Goal: Information Seeking & Learning: Find specific fact

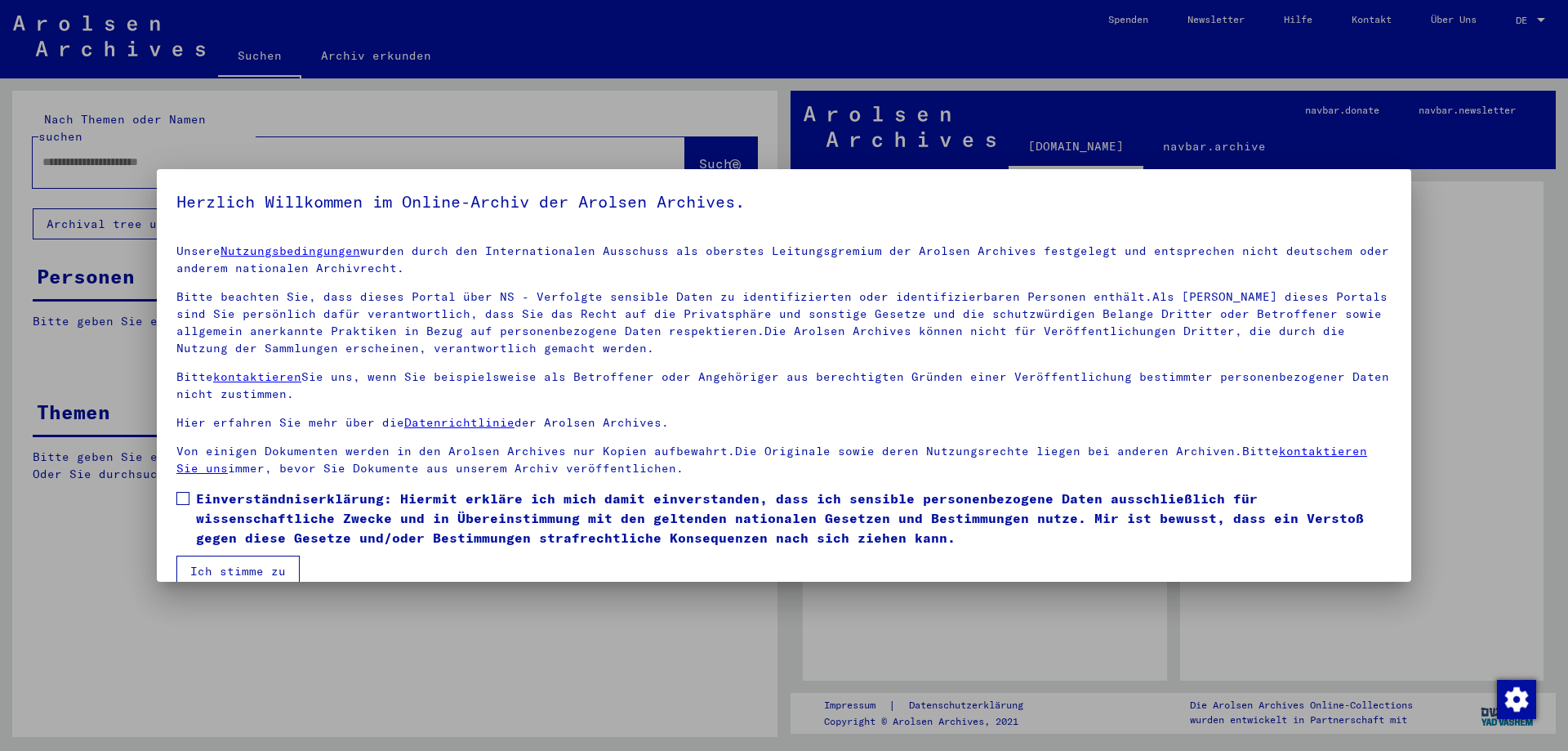
click at [183, 497] on span at bounding box center [183, 497] width 13 height 13
click at [270, 575] on button "Ich stimme zu" at bounding box center [238, 571] width 123 height 31
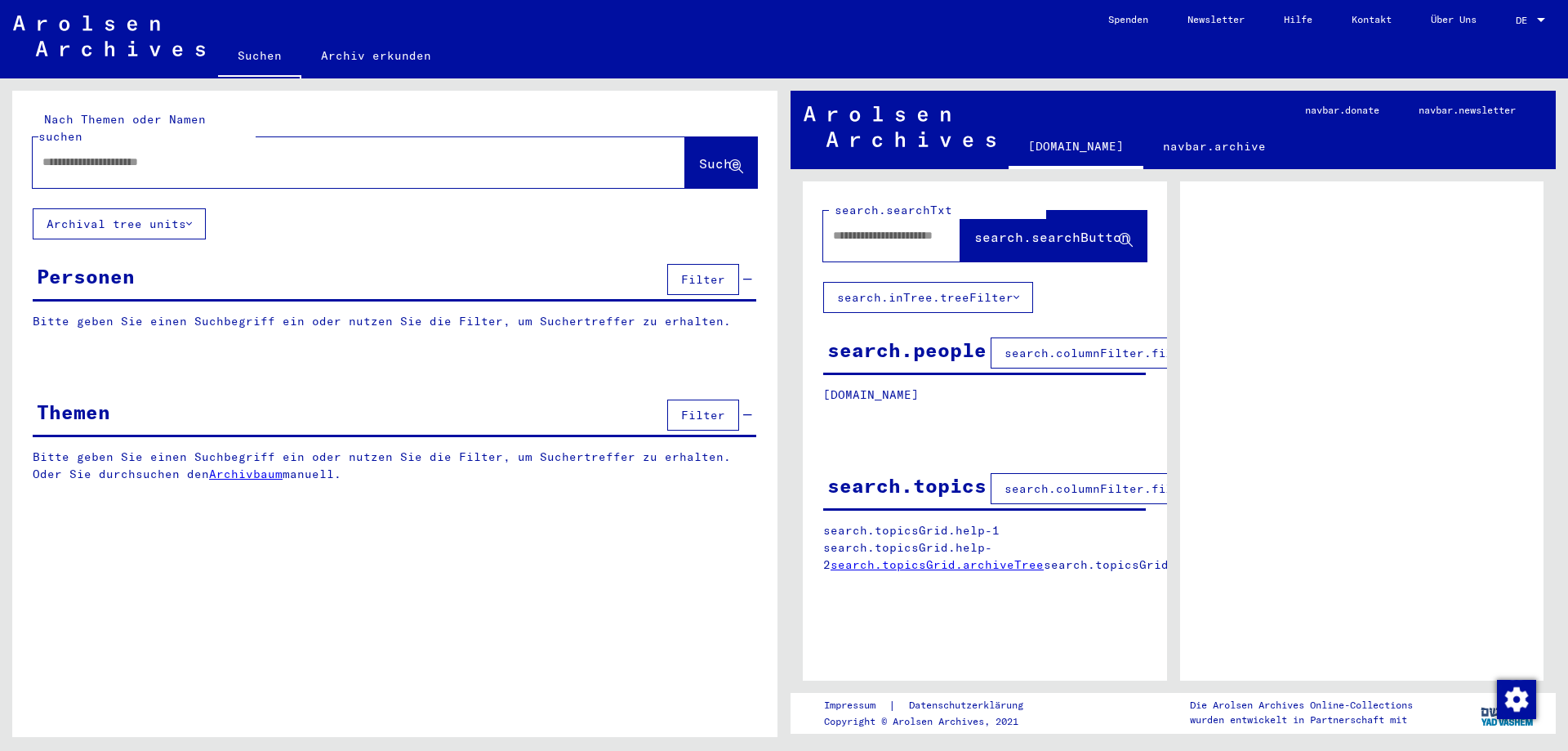
click at [120, 154] on input "text" at bounding box center [345, 162] width 604 height 17
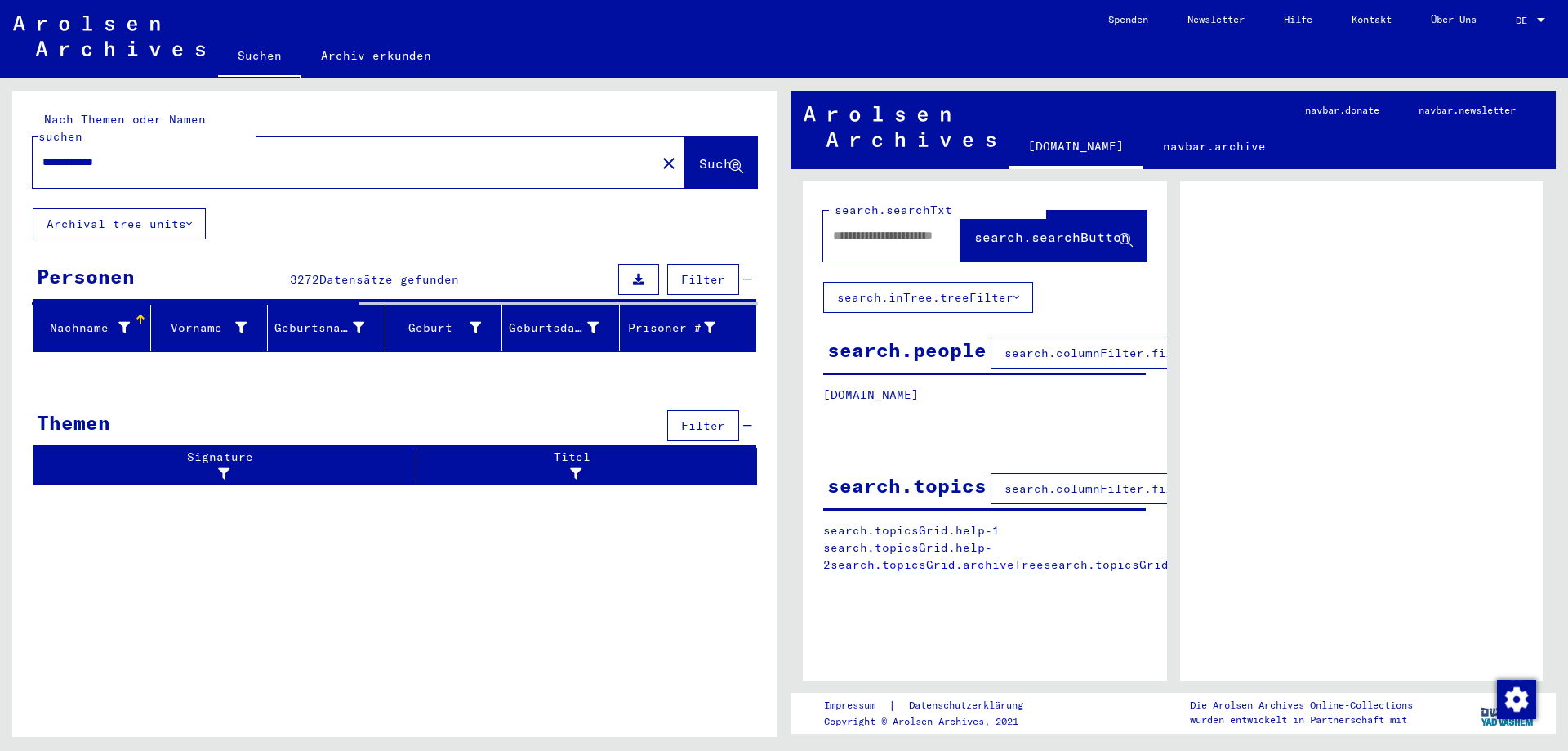
click at [44, 154] on input "**********" at bounding box center [345, 162] width 604 height 17
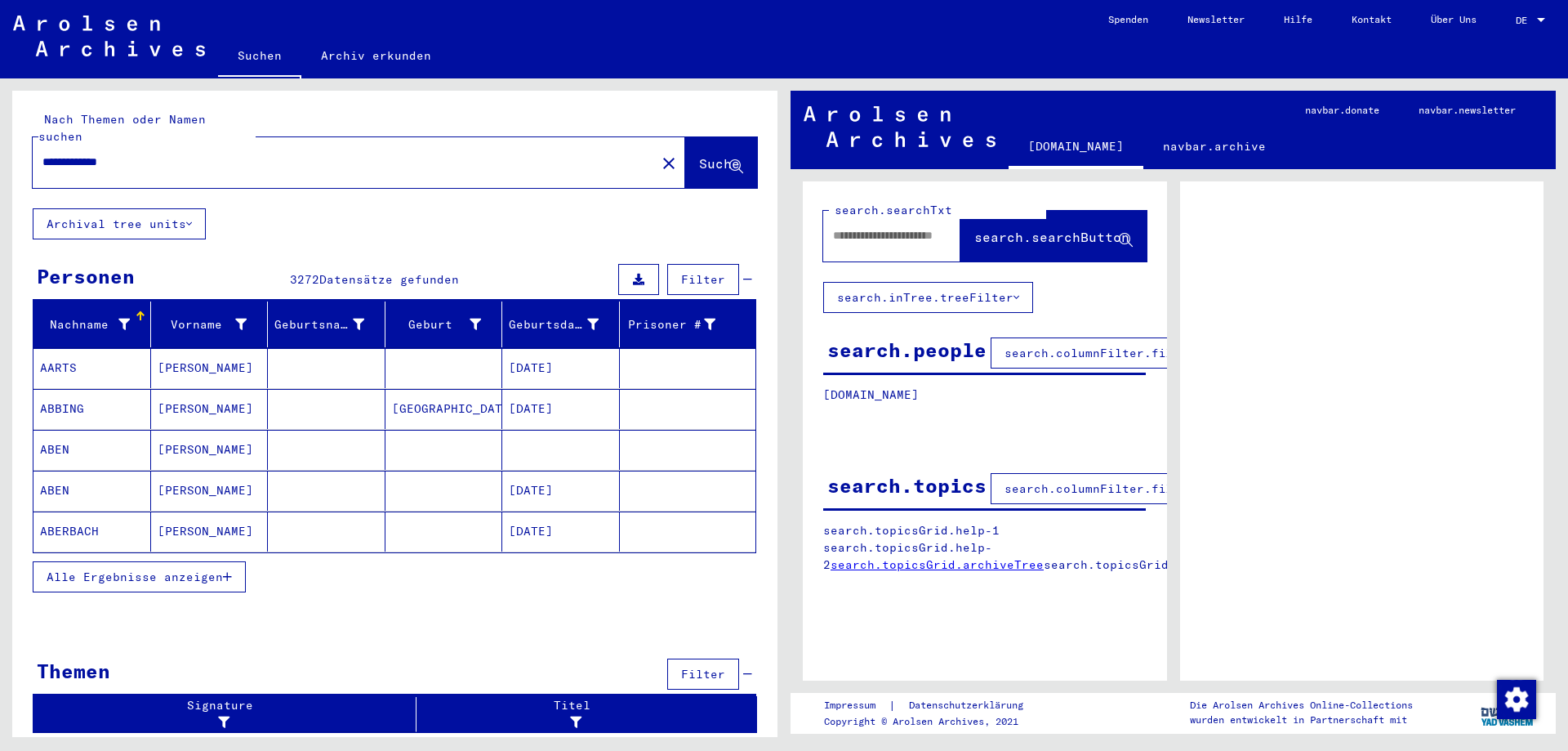
type input "**********"
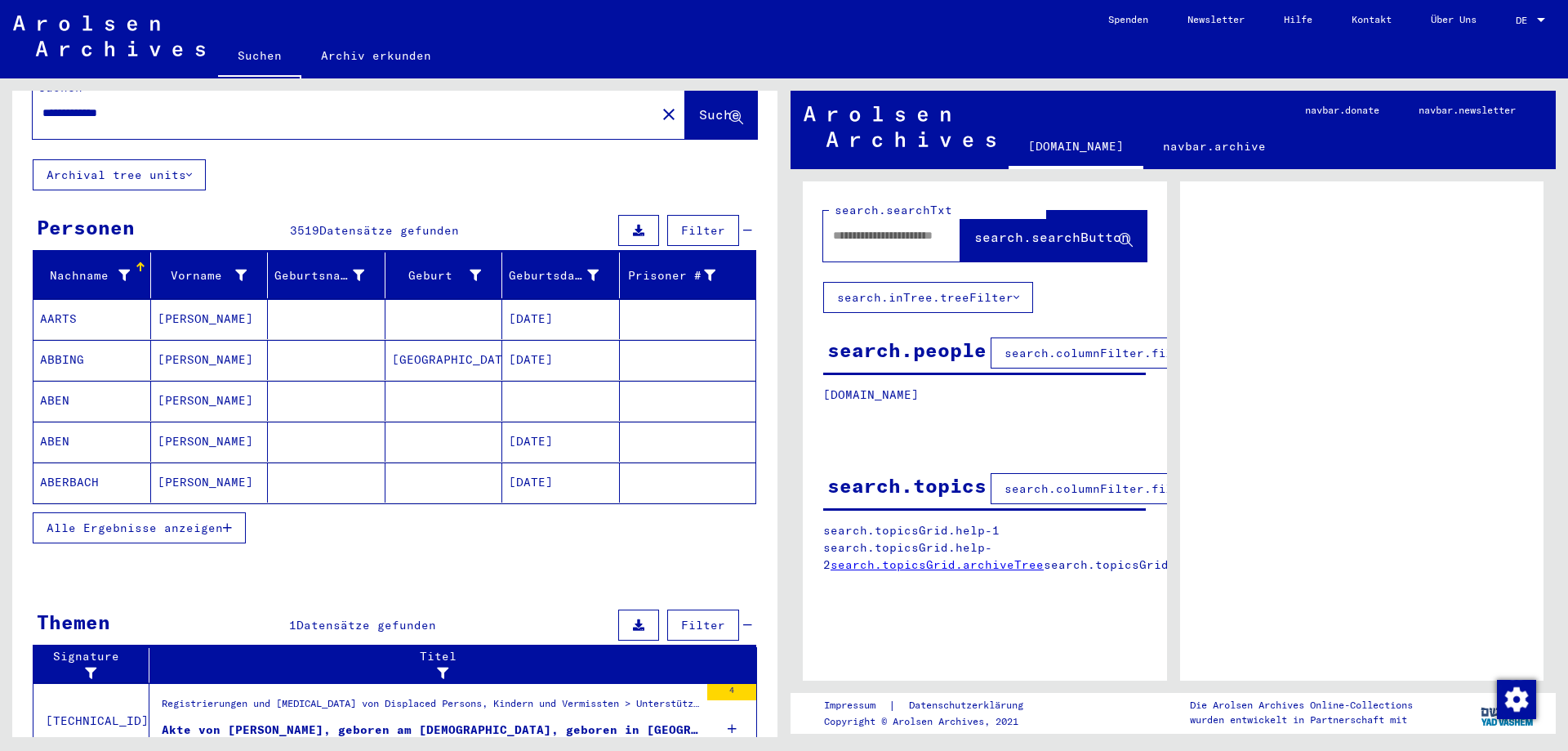
scroll to position [102, 0]
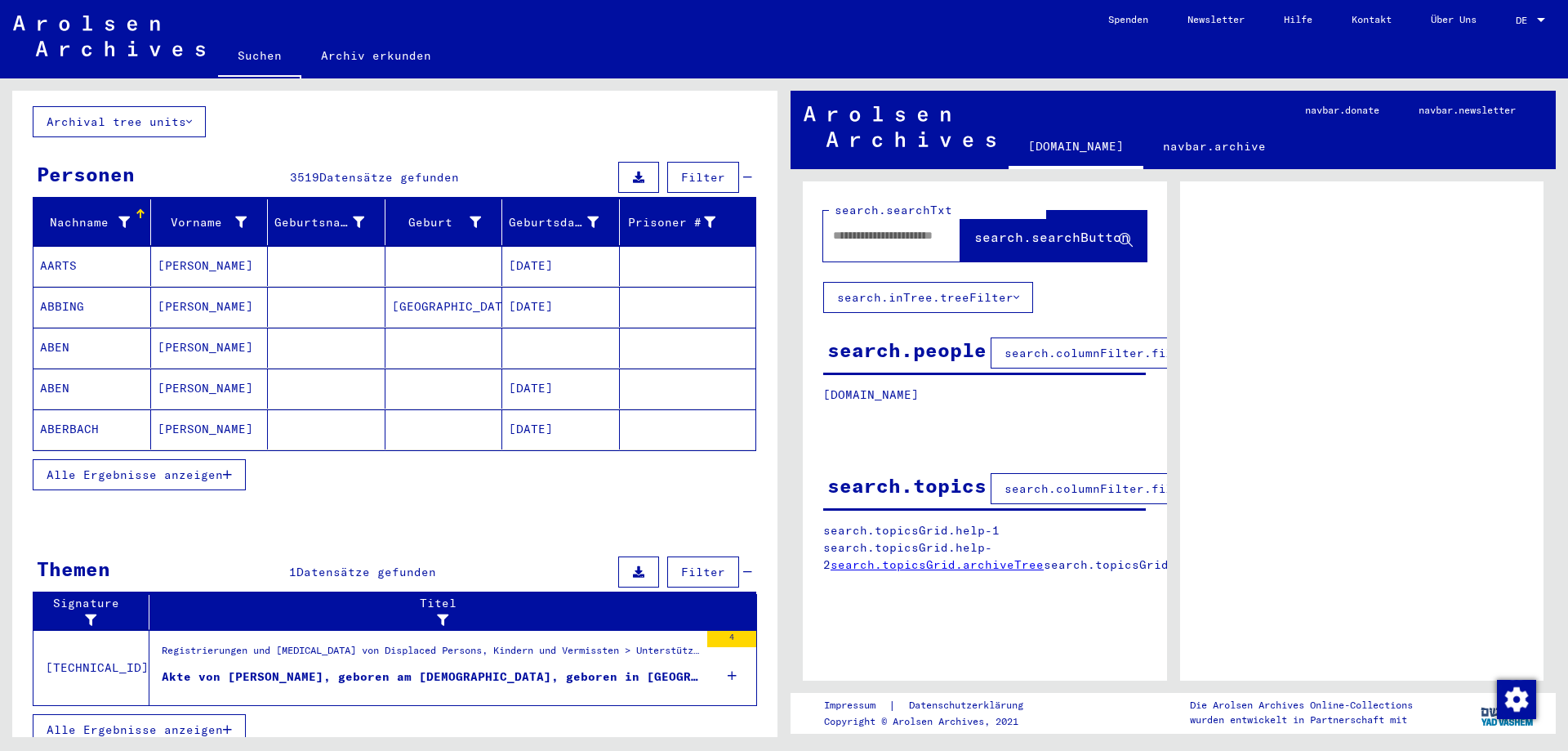
click at [128, 467] on span "Alle Ergebnisse anzeigen" at bounding box center [135, 474] width 177 height 15
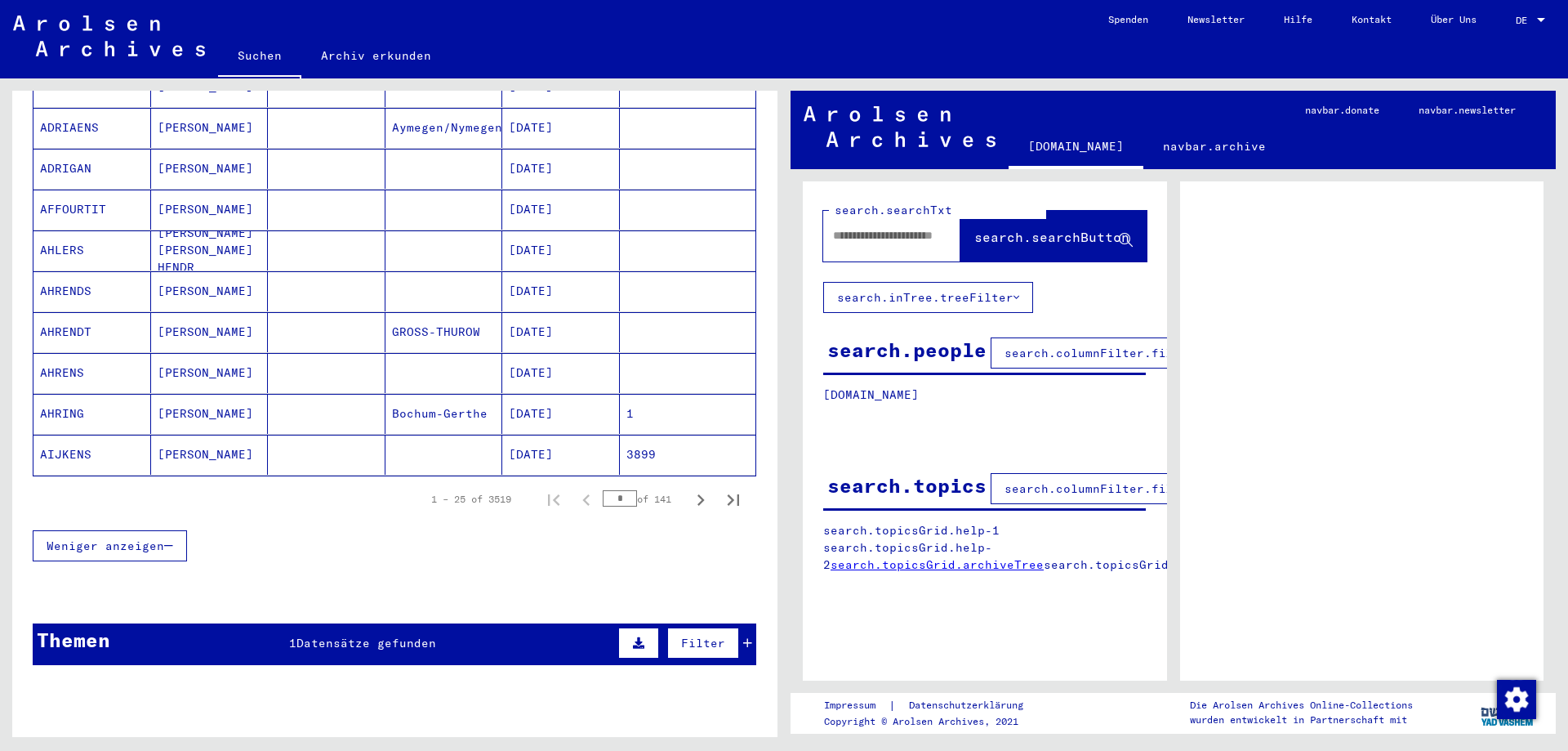
scroll to position [952, 0]
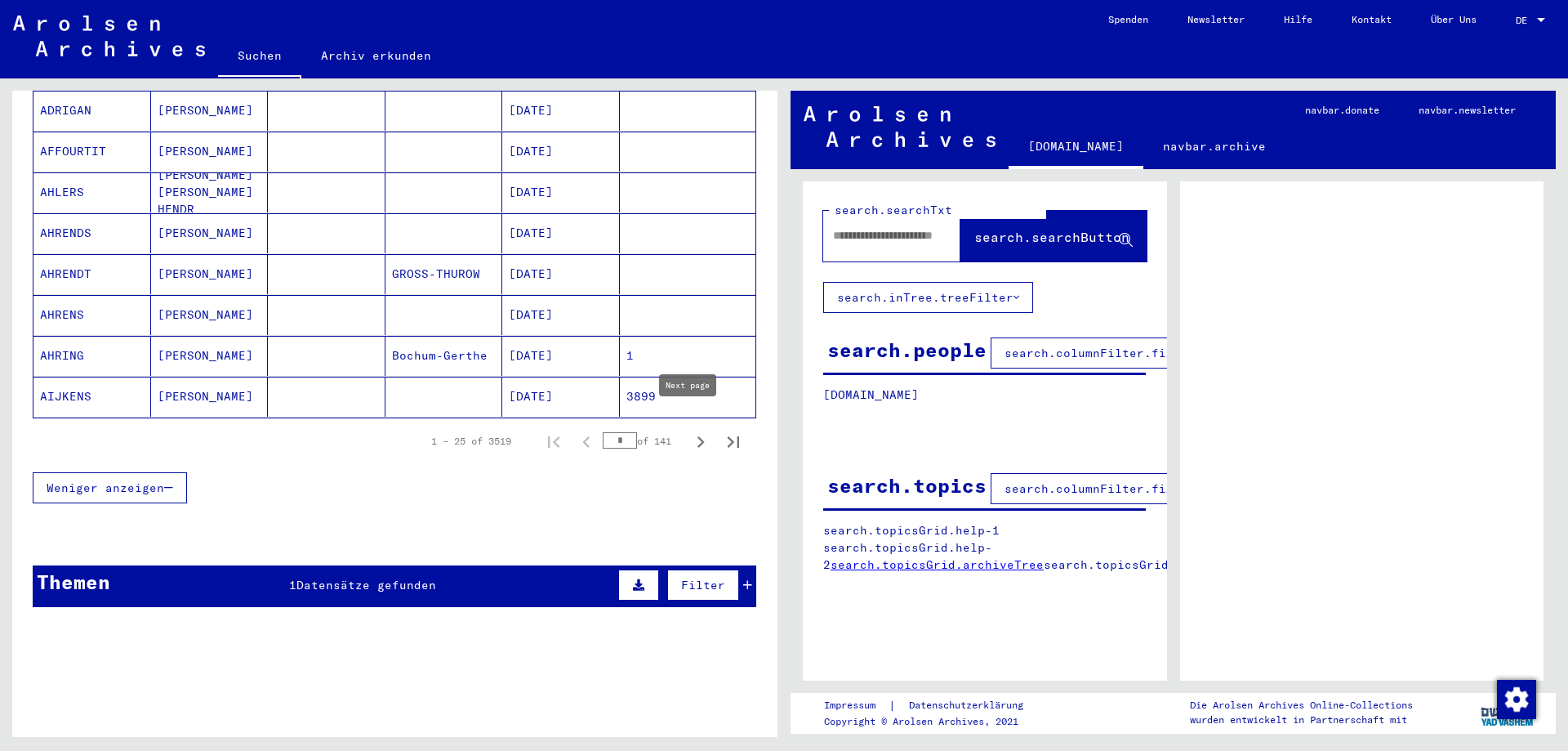
click at [693, 430] on icon "Next page" at bounding box center [701, 442] width 23 height 23
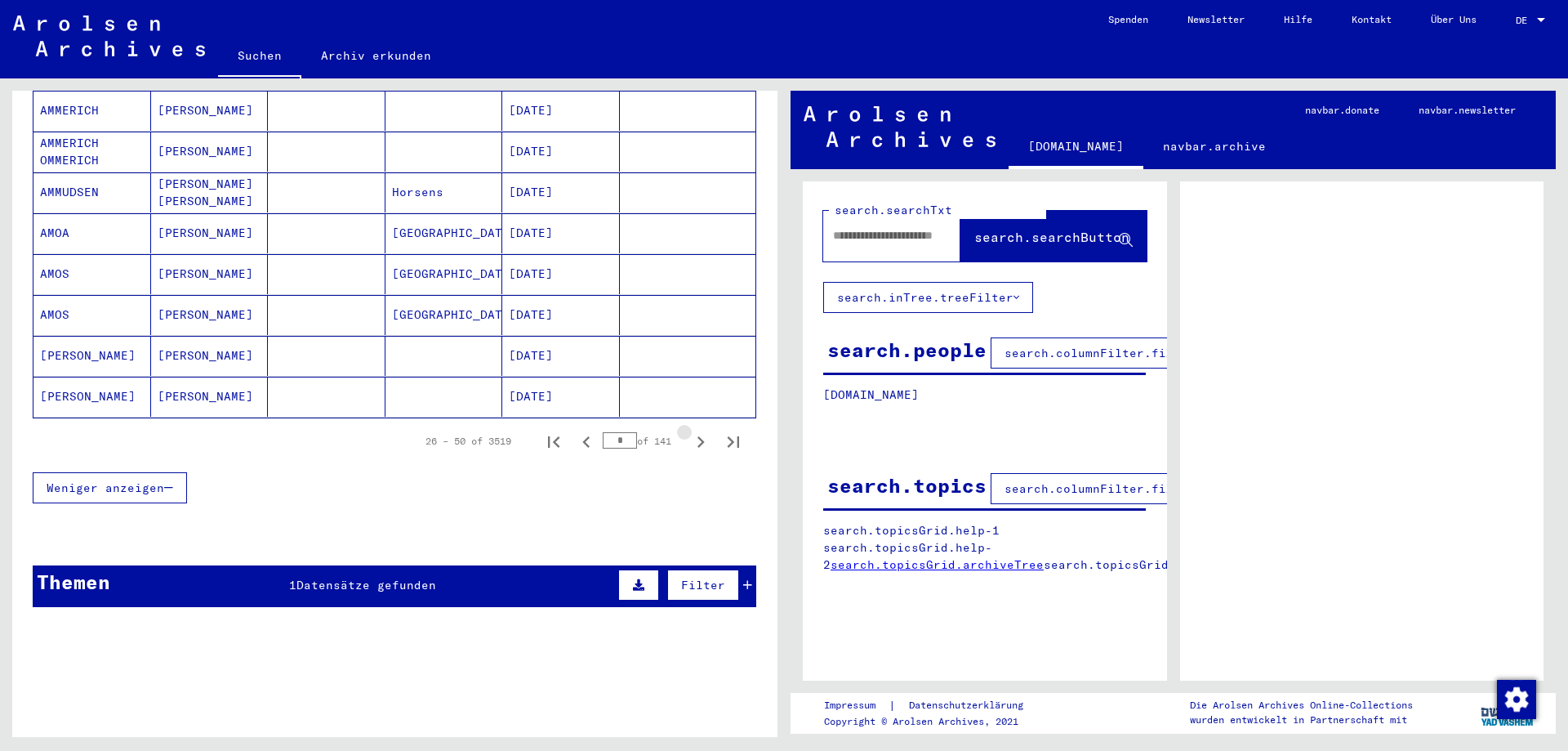
click at [693, 430] on icon "Next page" at bounding box center [701, 442] width 23 height 23
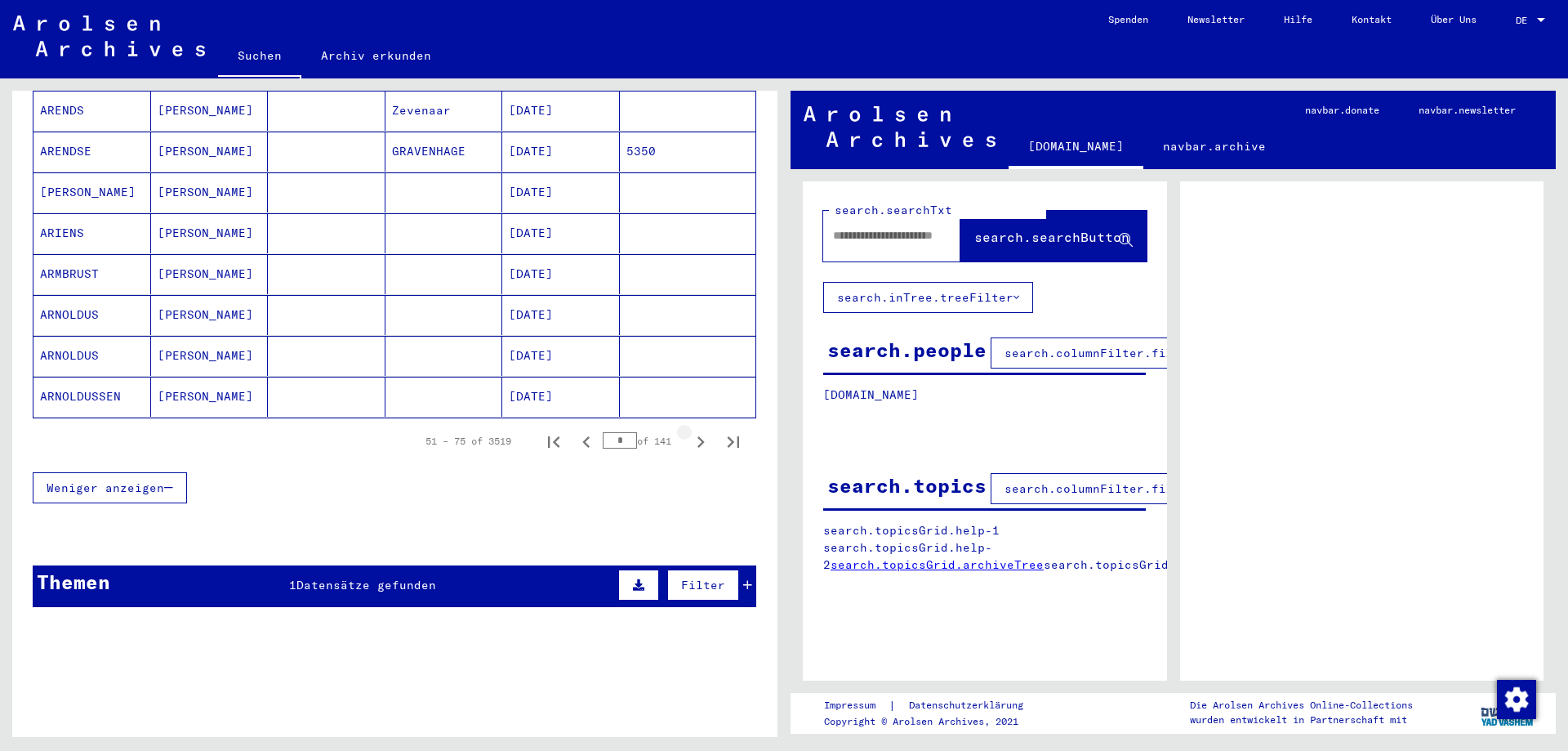
click at [693, 430] on icon "Next page" at bounding box center [701, 442] width 23 height 23
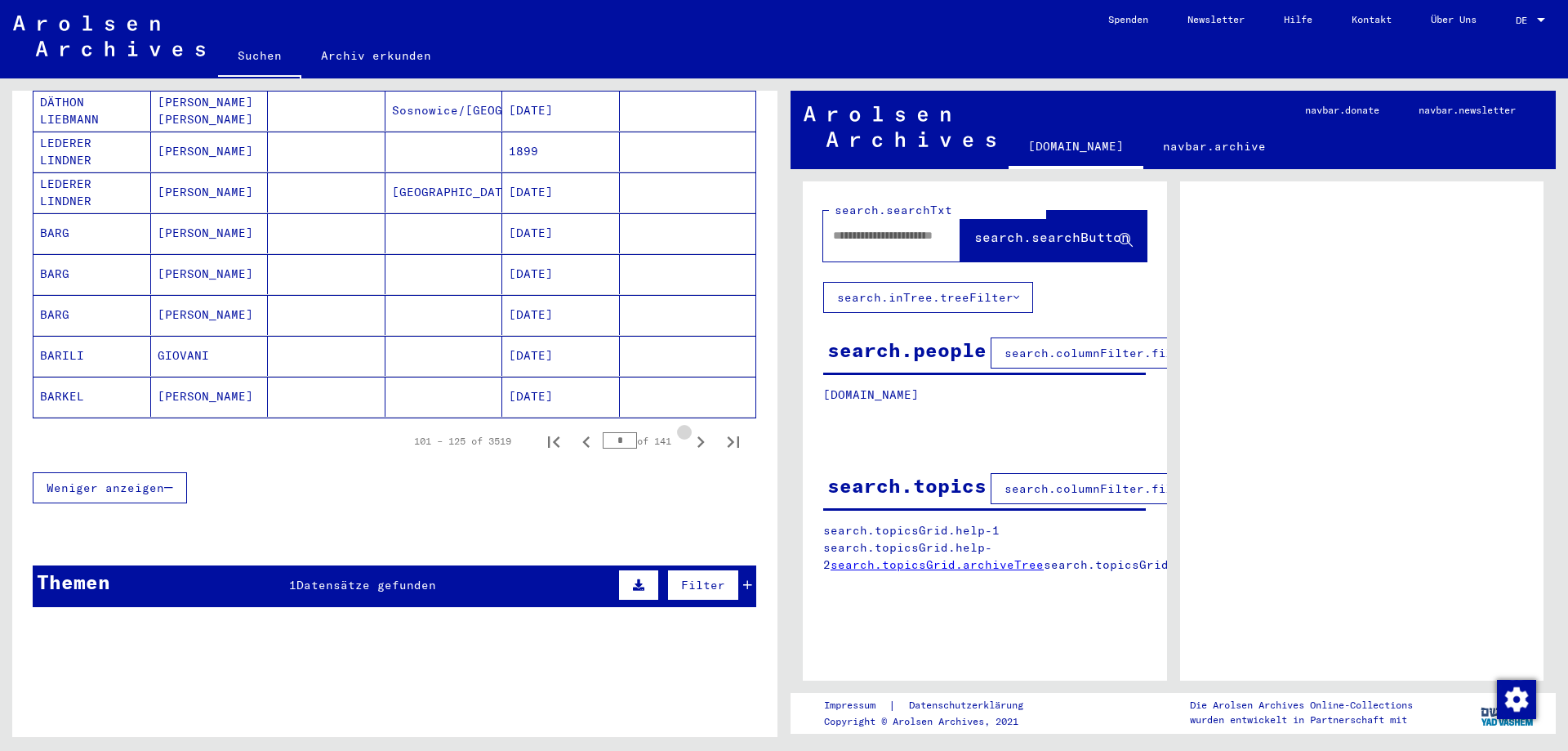
click at [693, 430] on icon "Next page" at bounding box center [701, 442] width 23 height 23
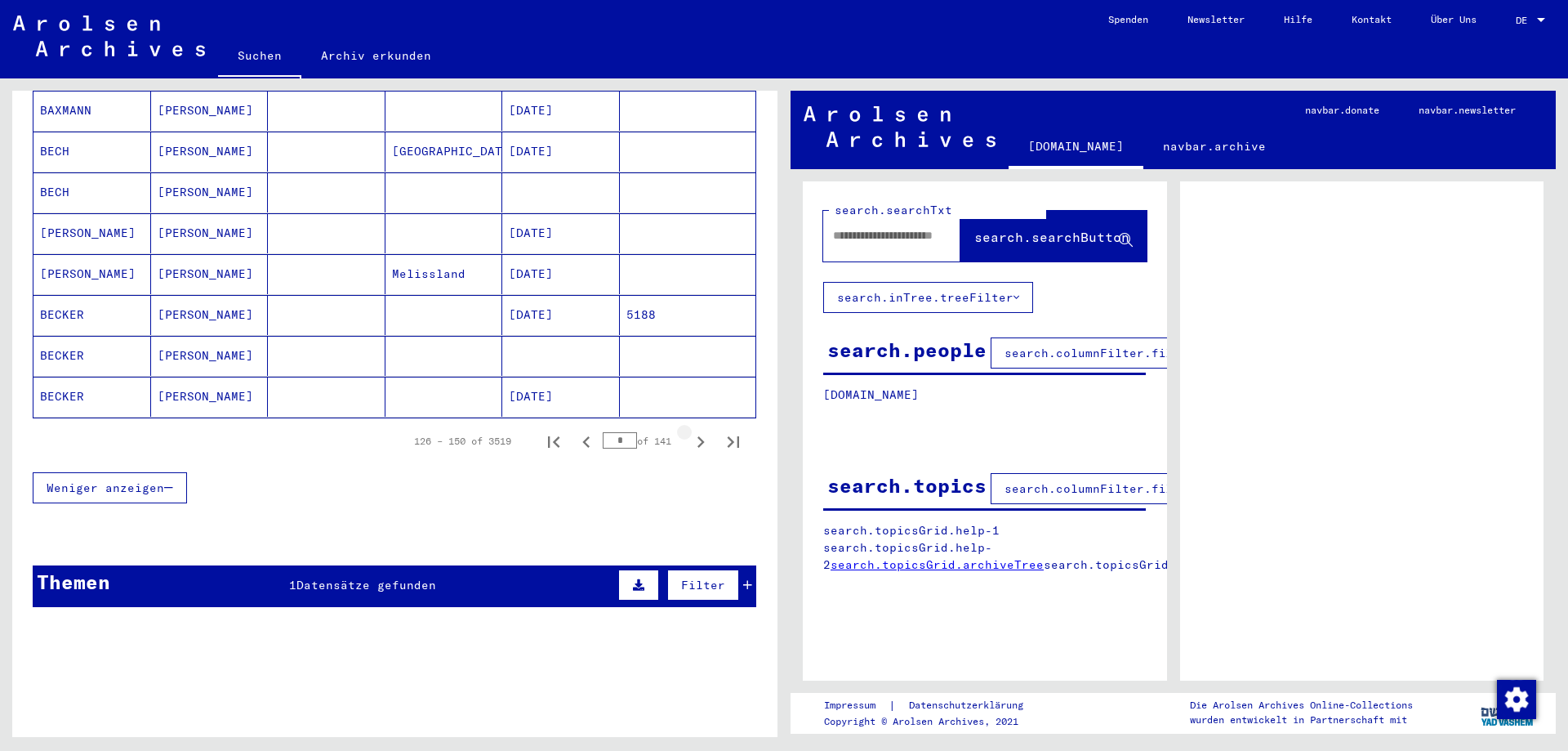
click at [693, 430] on icon "Next page" at bounding box center [701, 442] width 23 height 23
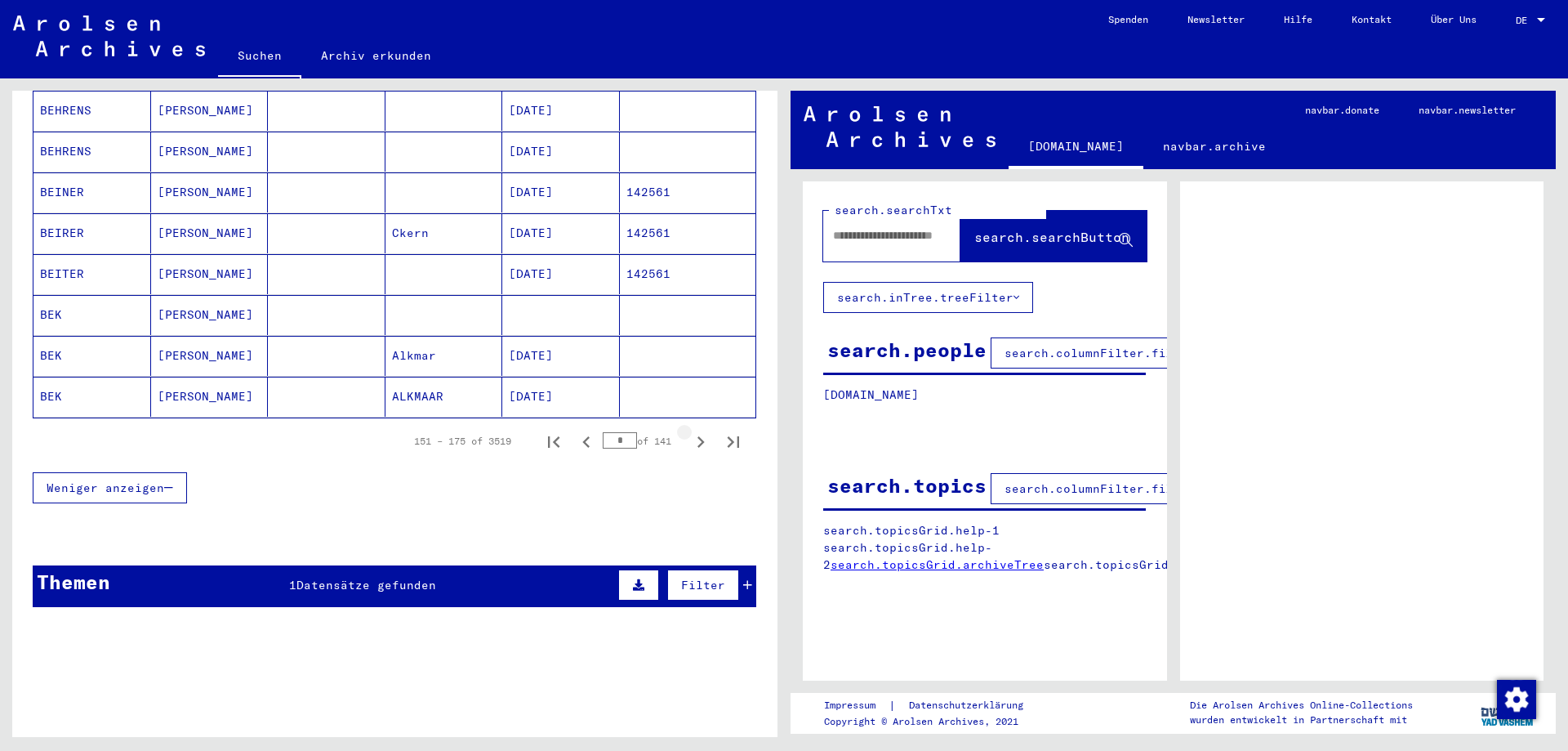
click at [693, 430] on icon "Next page" at bounding box center [701, 442] width 23 height 23
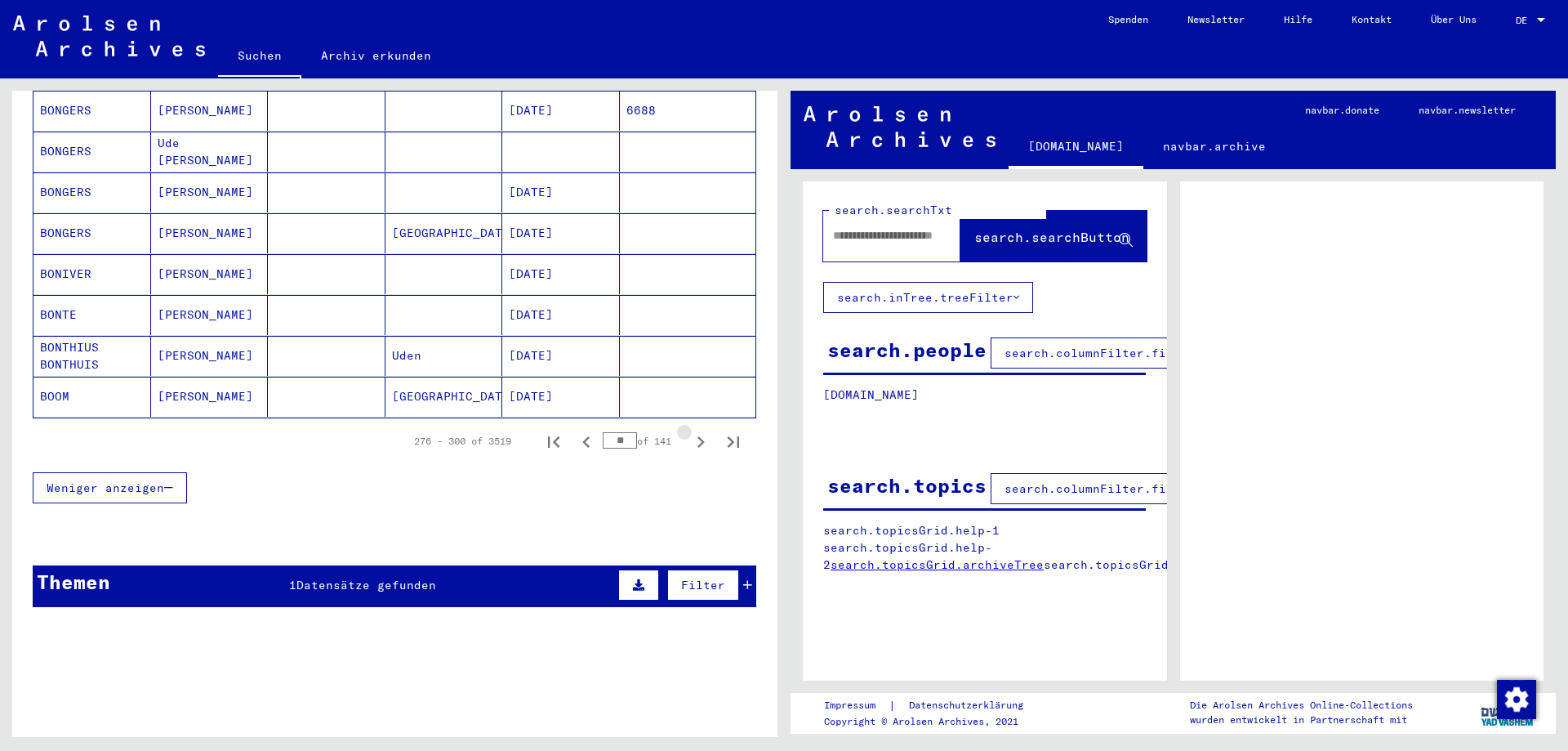
click at [693, 430] on icon "Next page" at bounding box center [701, 442] width 23 height 23
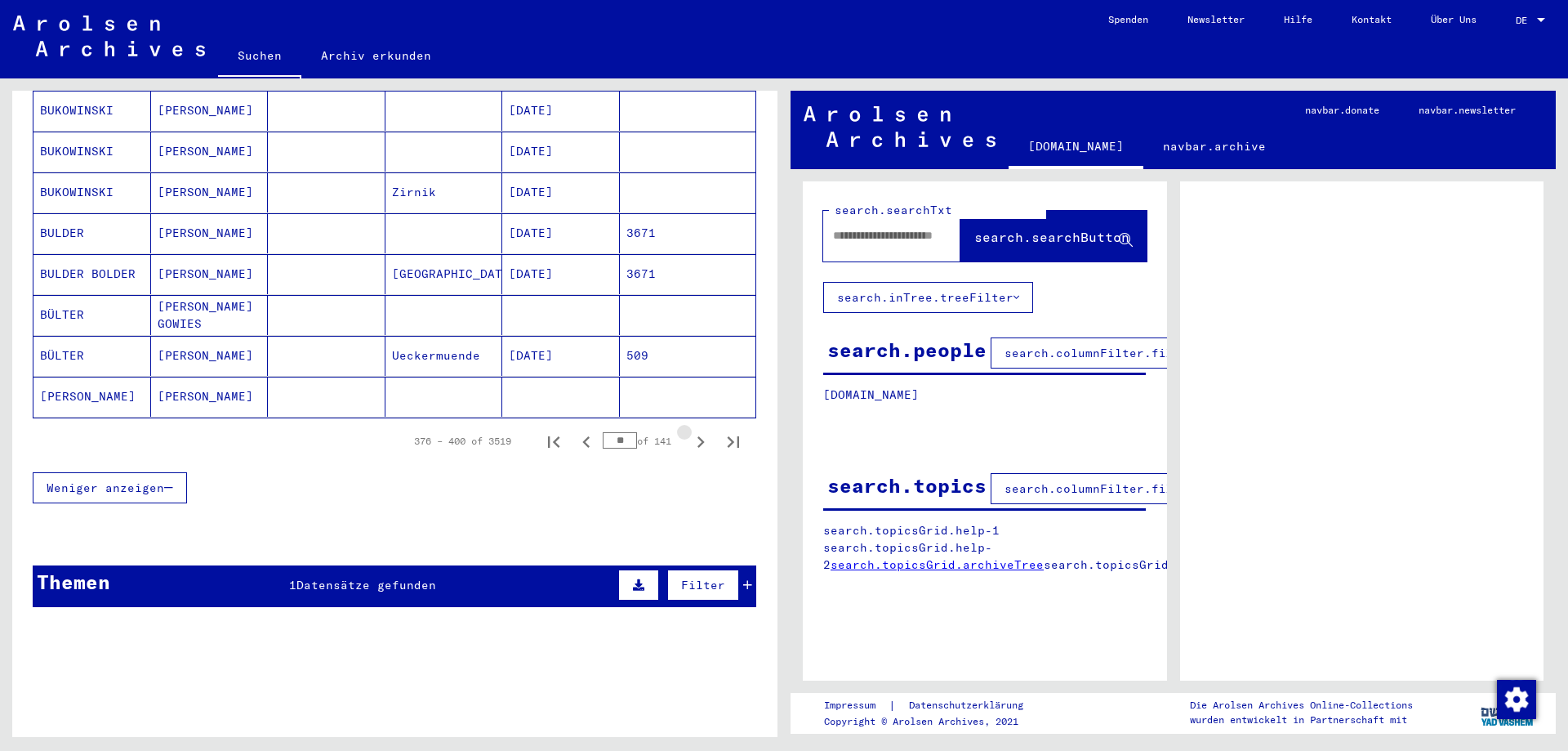
click at [693, 430] on icon "Next page" at bounding box center [701, 442] width 23 height 23
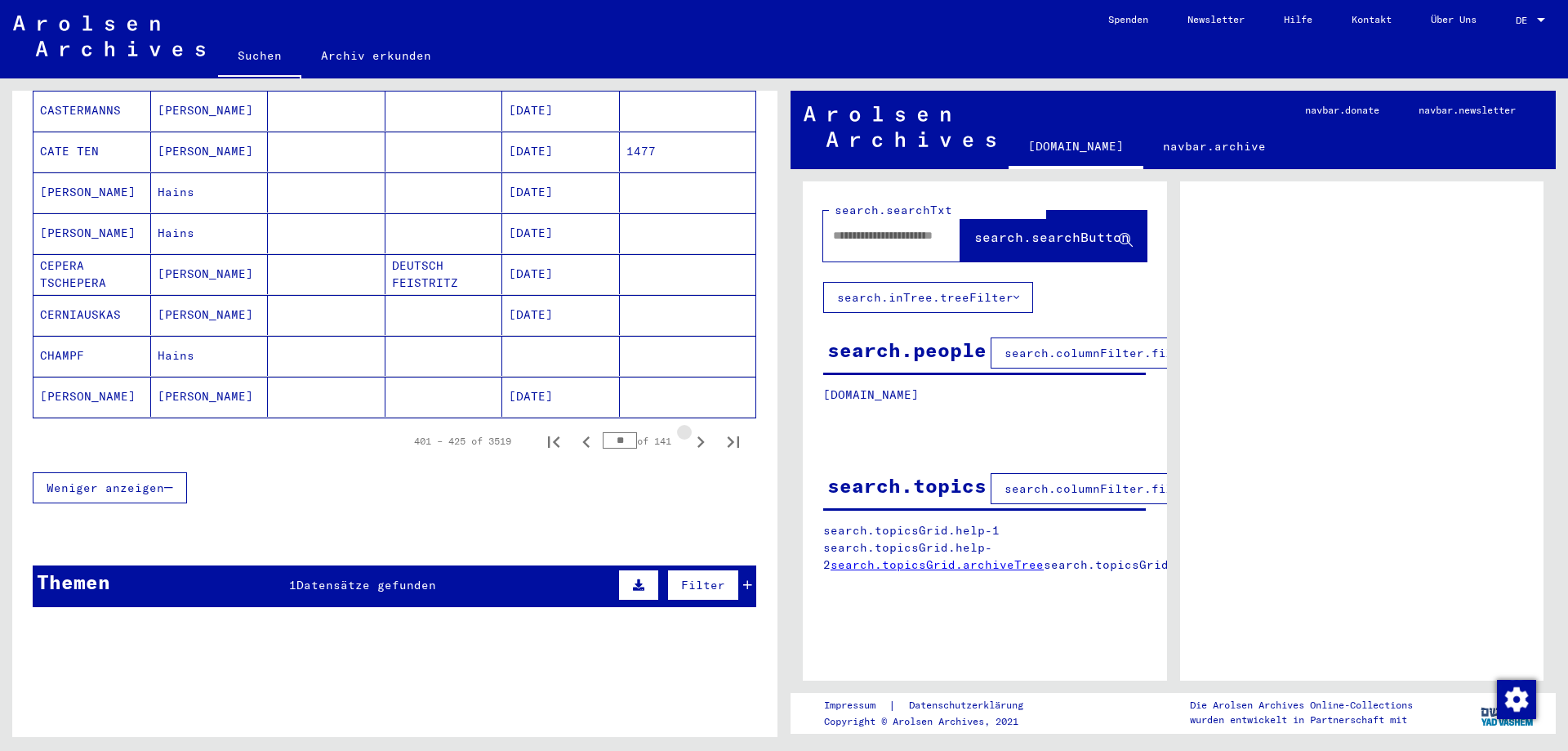
click at [693, 430] on icon "Next page" at bounding box center [701, 442] width 23 height 23
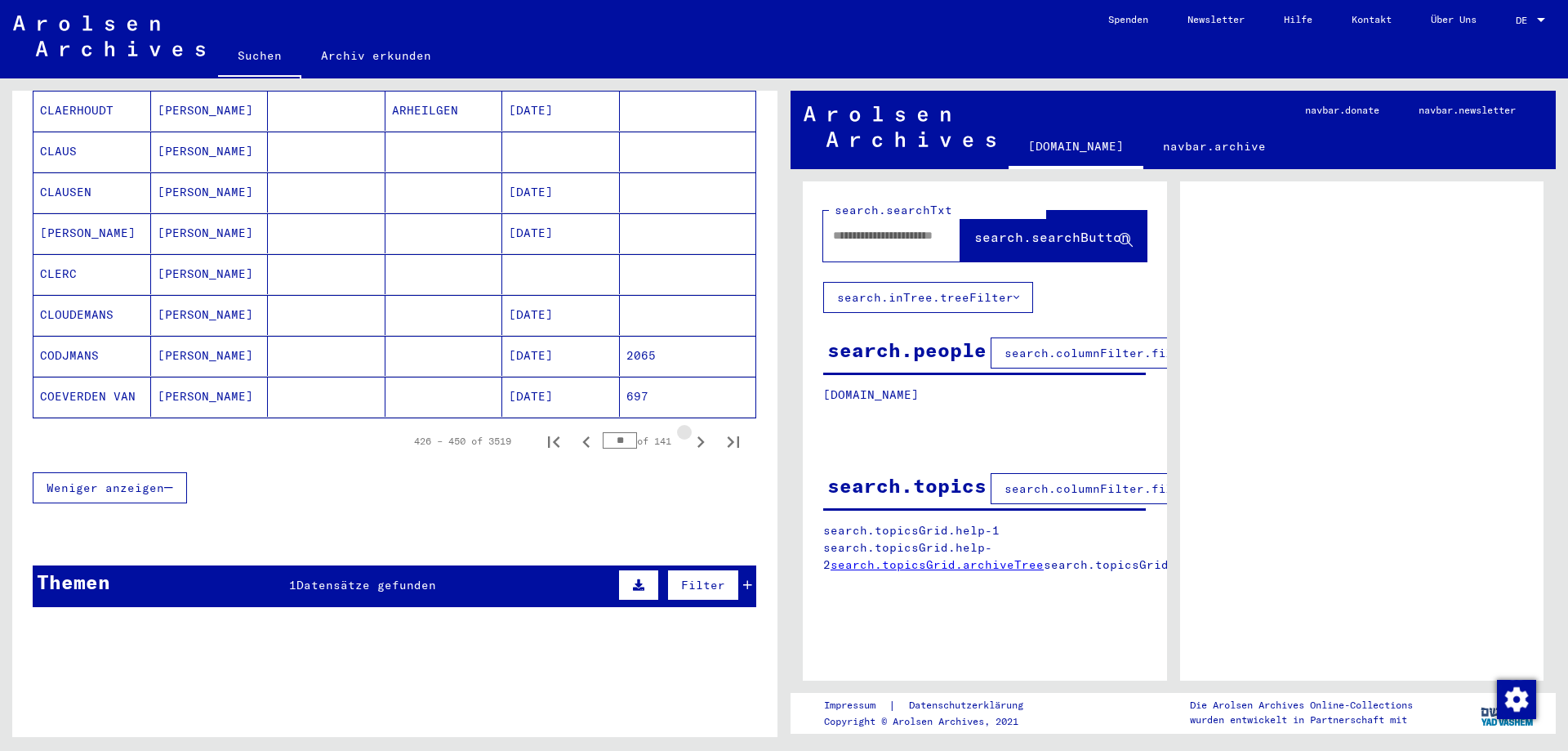
click at [693, 430] on icon "Next page" at bounding box center [701, 442] width 23 height 23
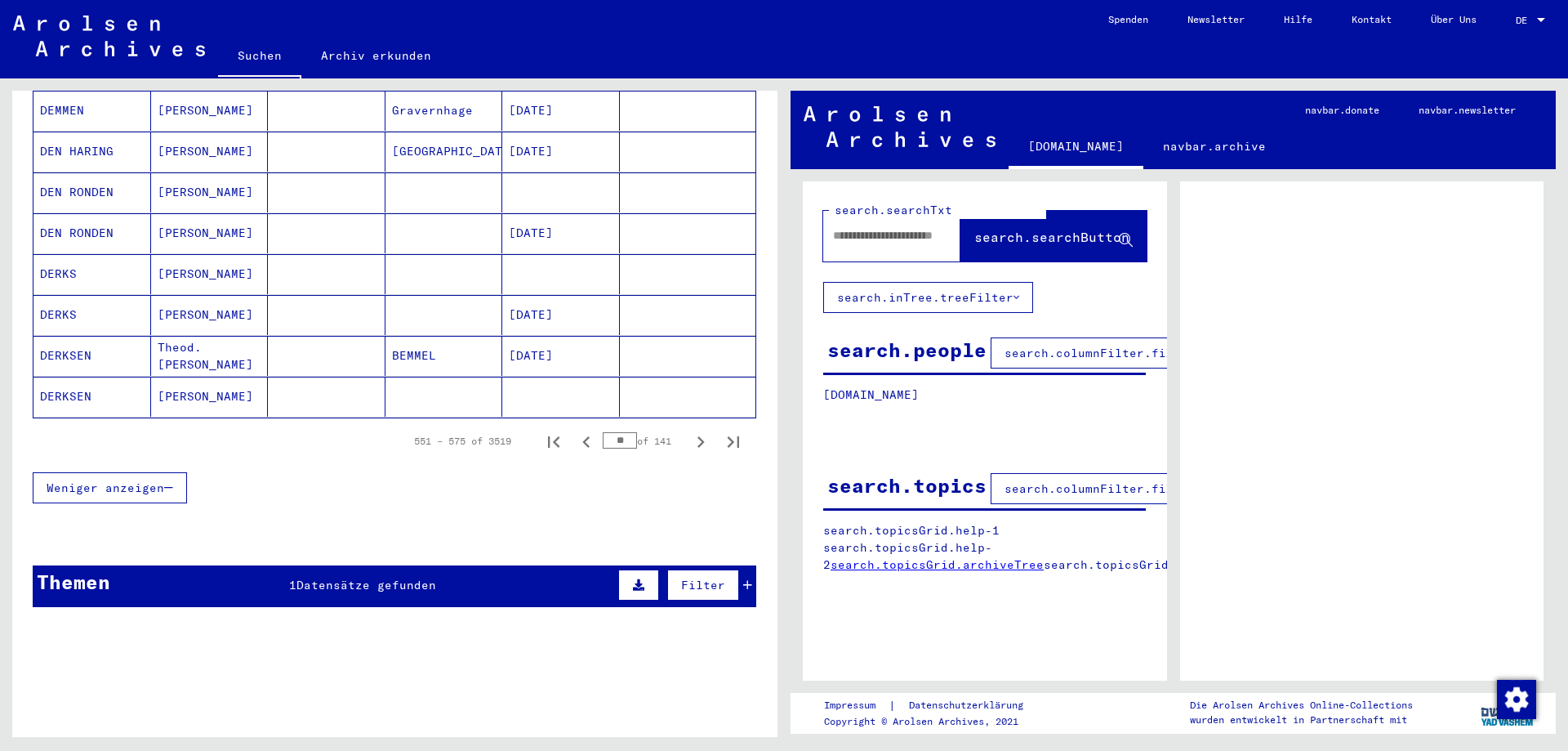
click at [693, 430] on icon "Next page" at bounding box center [701, 442] width 23 height 23
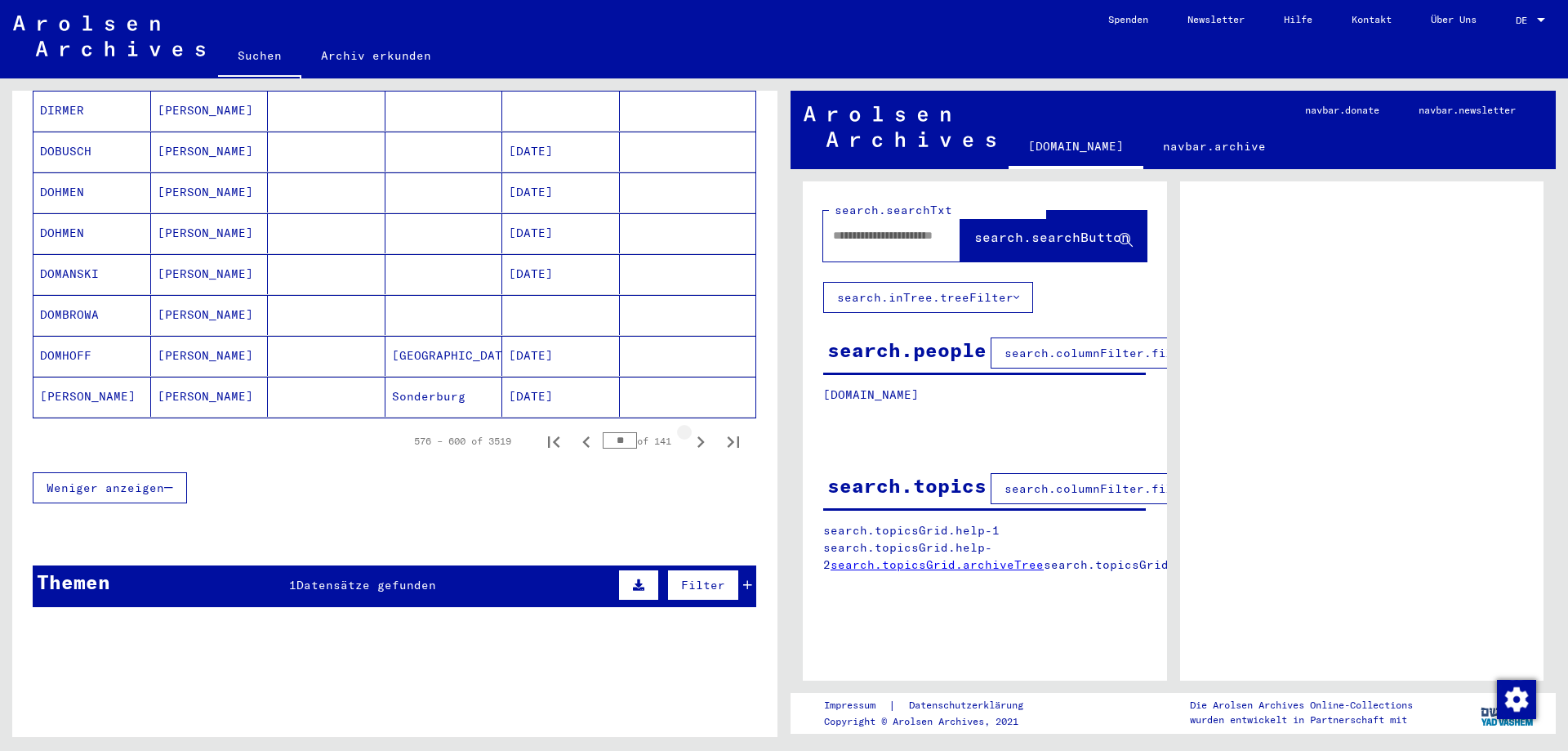
click at [693, 430] on icon "Next page" at bounding box center [701, 442] width 23 height 23
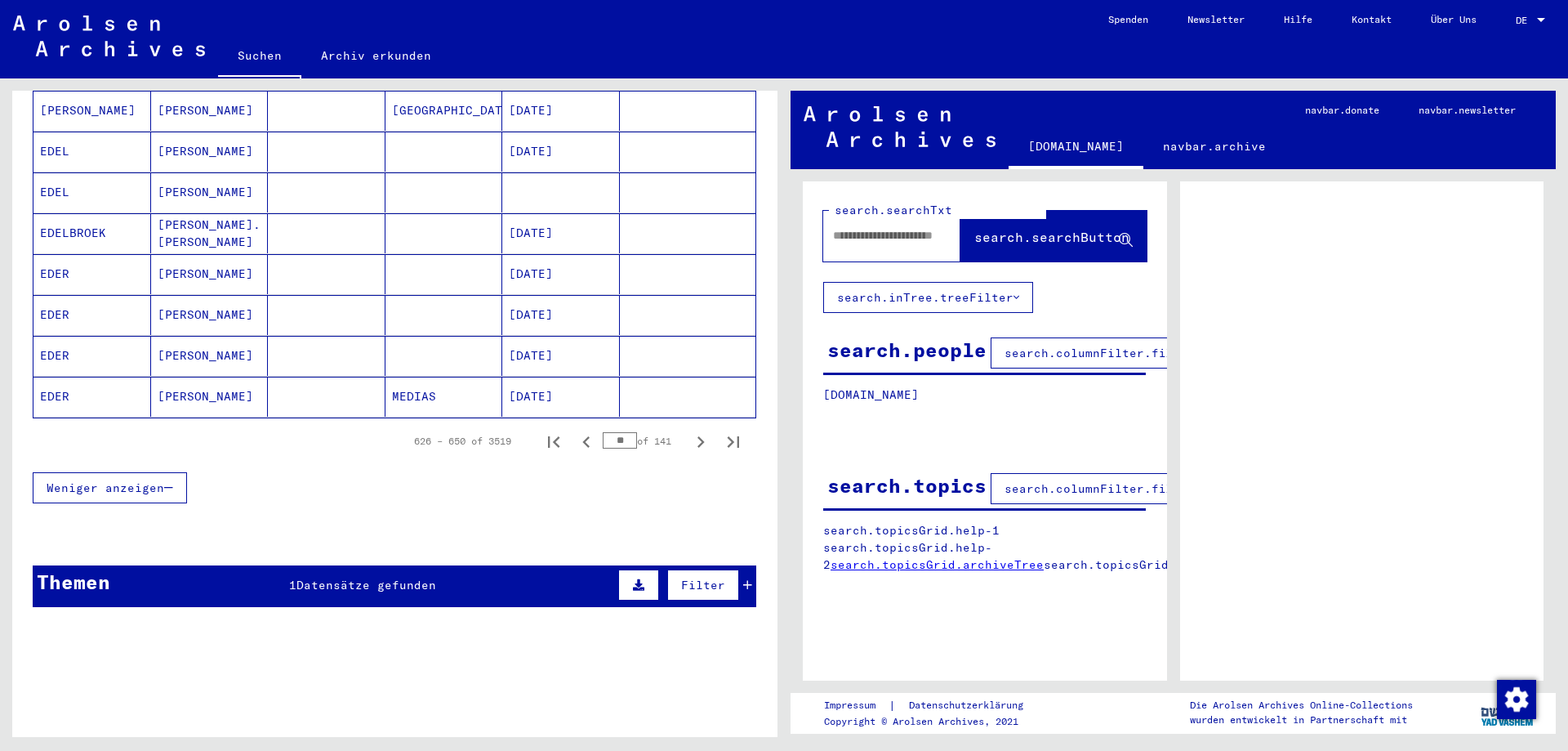
click at [693, 430] on icon "Next page" at bounding box center [701, 442] width 23 height 23
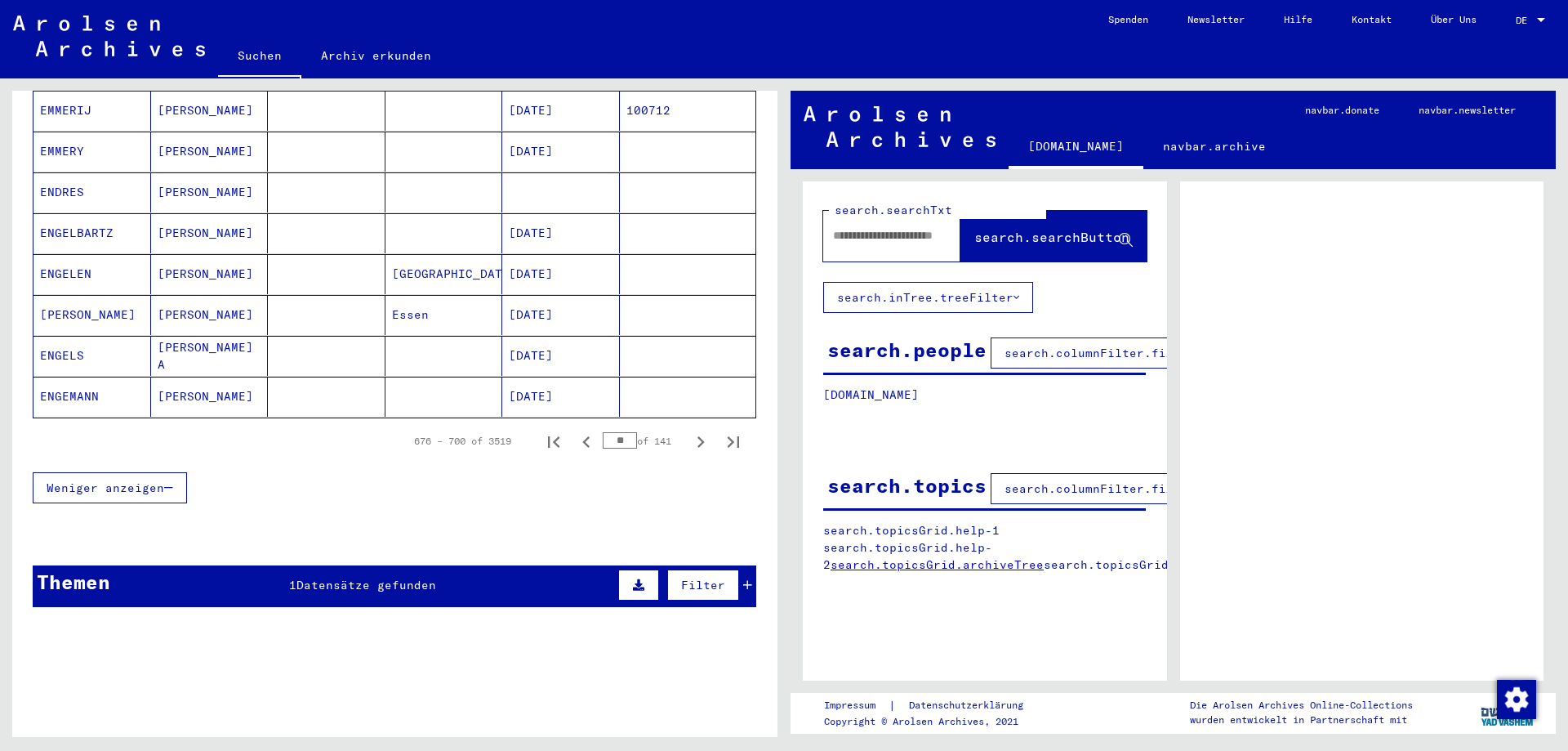
click at [693, 430] on icon "Next page" at bounding box center [701, 442] width 23 height 23
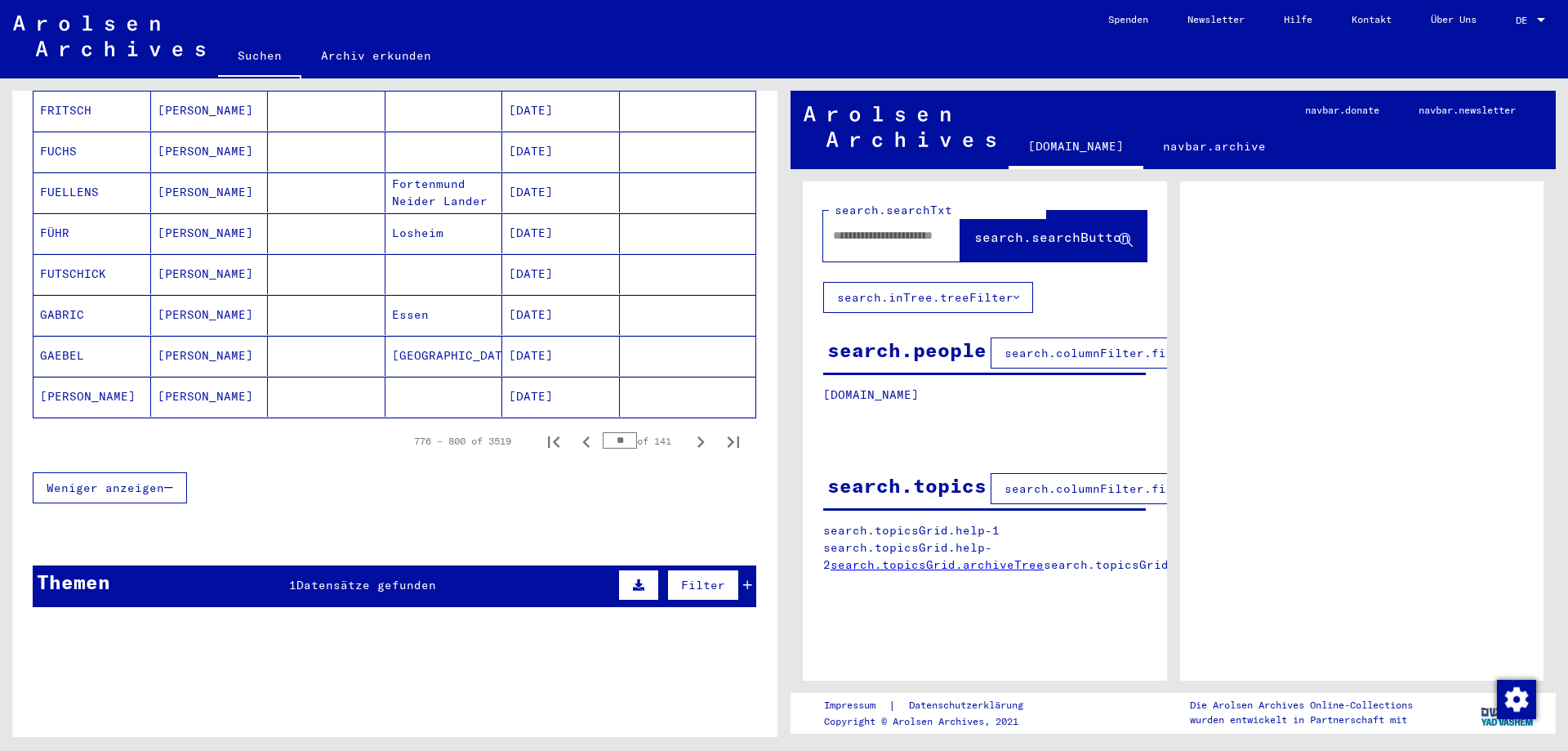
click at [693, 430] on icon "Next page" at bounding box center [701, 442] width 23 height 23
type input "**"
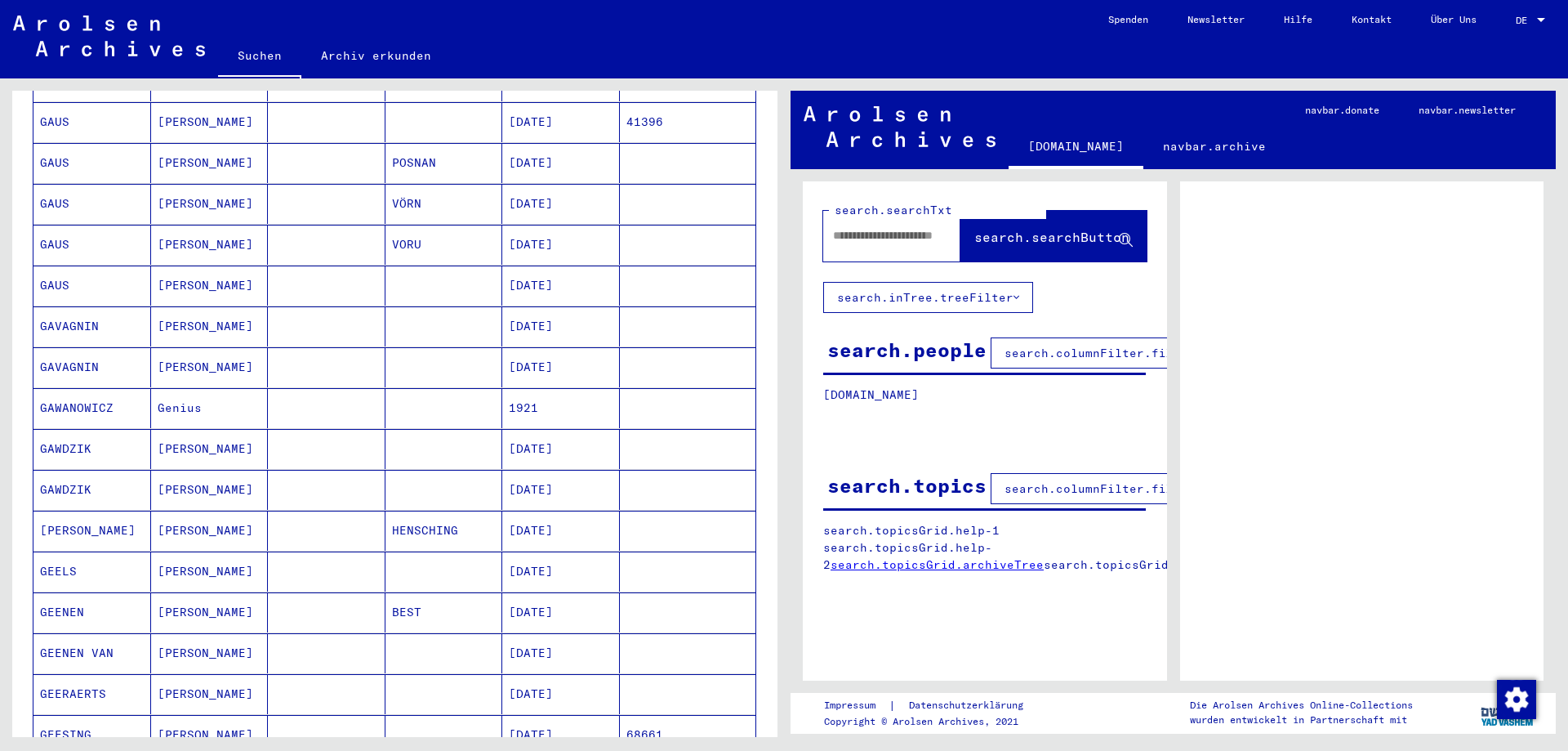
scroll to position [380, 0]
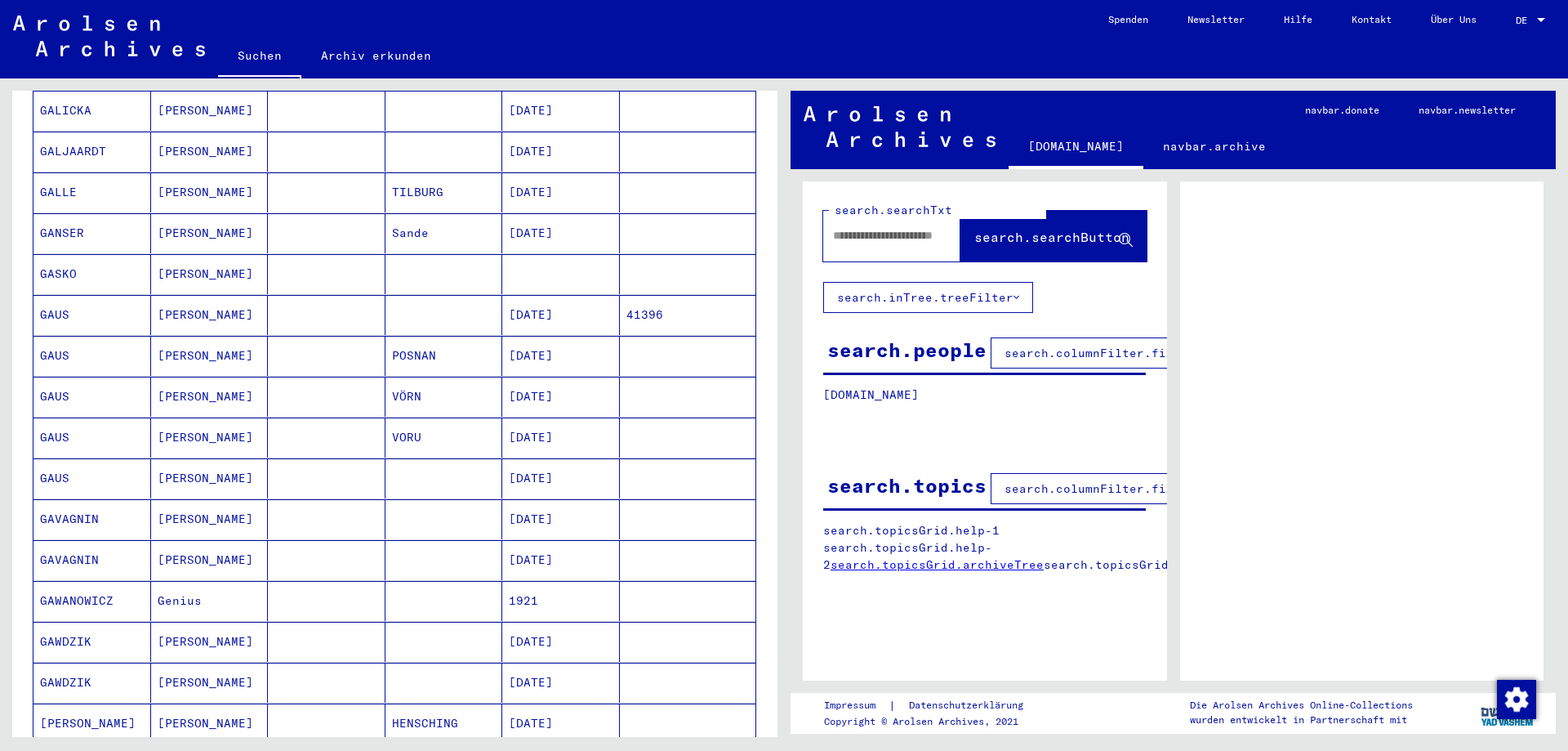
click at [50, 377] on mat-cell "GAUS" at bounding box center [91, 396] width 117 height 40
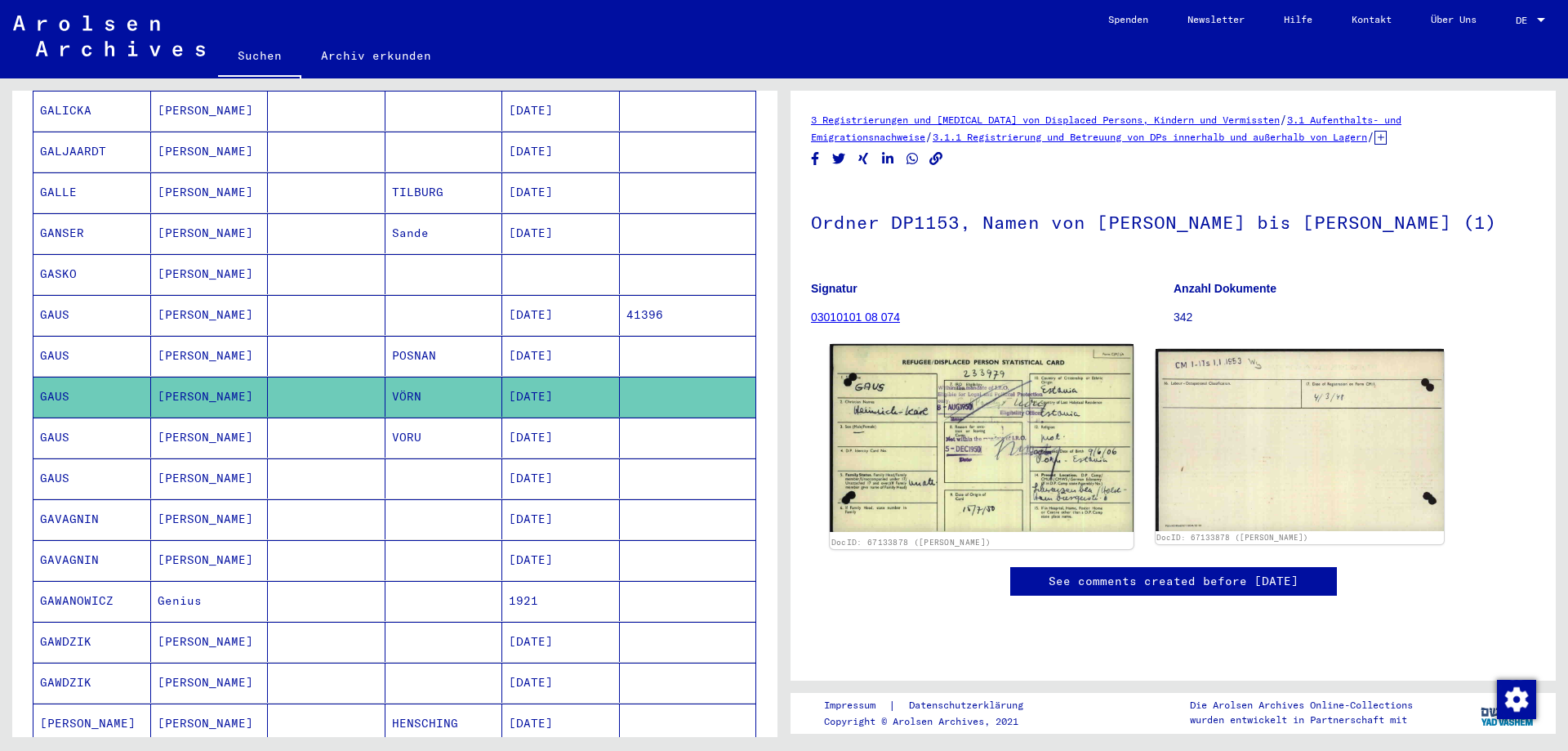
click at [1035, 478] on img at bounding box center [981, 437] width 303 height 188
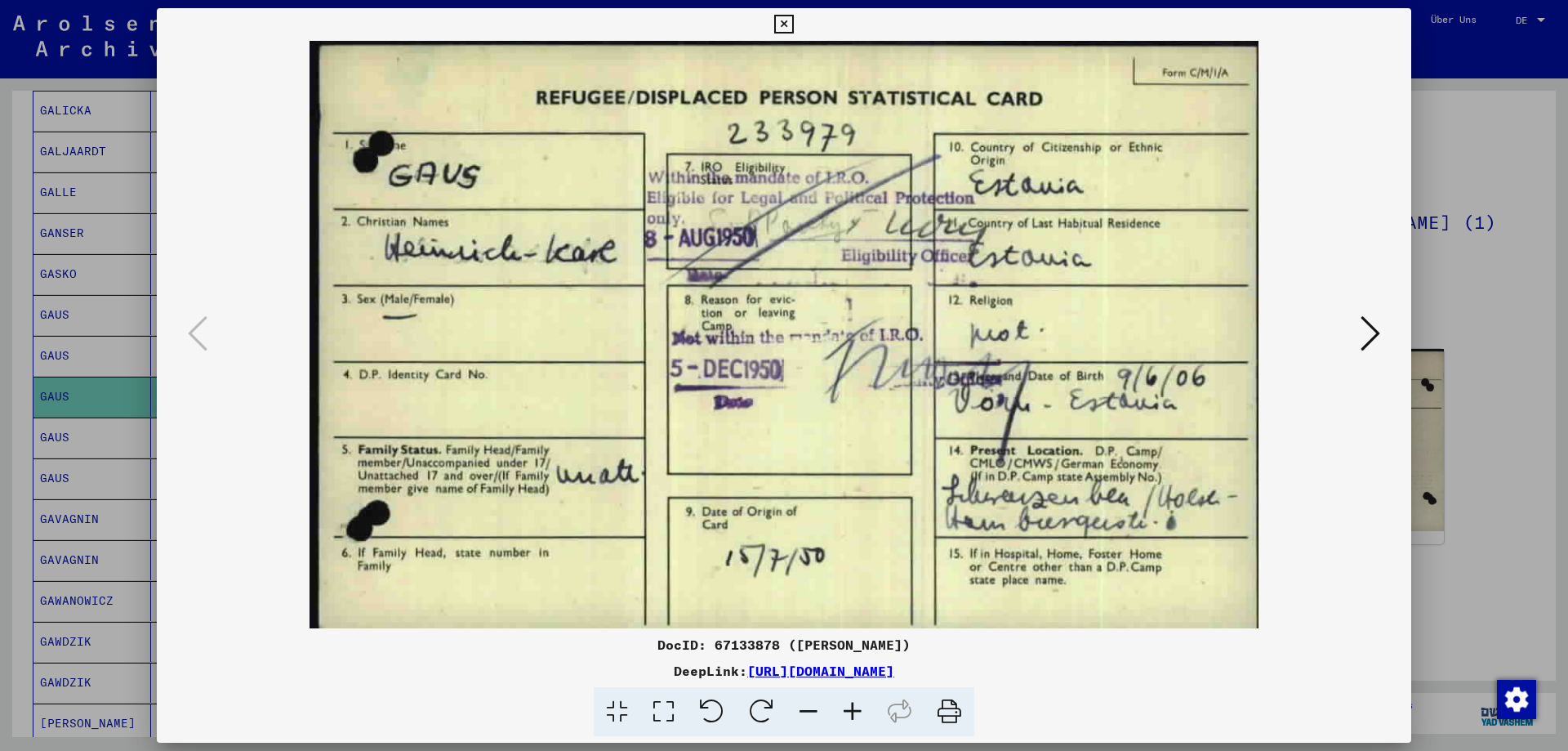
click at [782, 24] on icon at bounding box center [783, 24] width 18 height 19
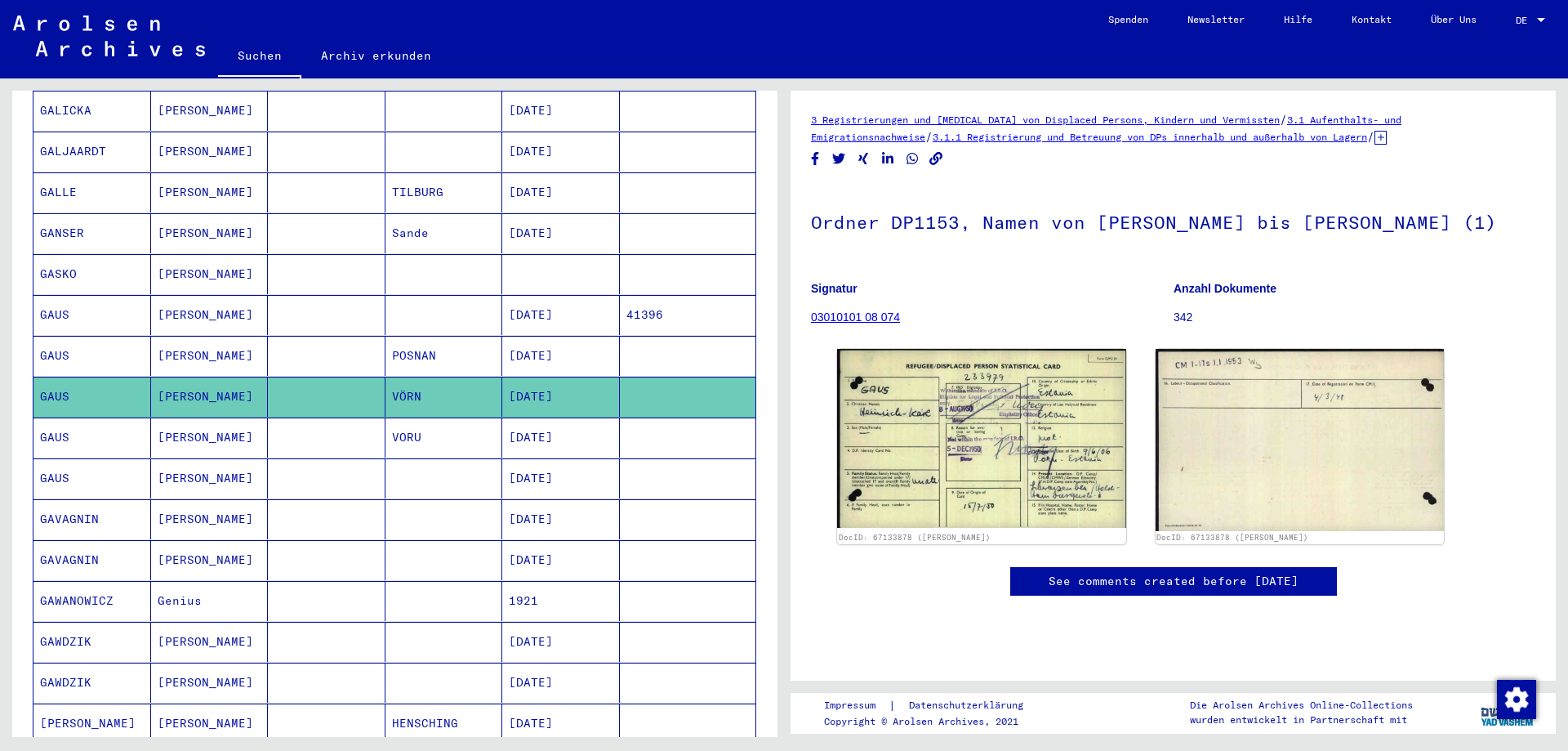
click at [61, 427] on mat-cell "GAUS" at bounding box center [91, 437] width 117 height 40
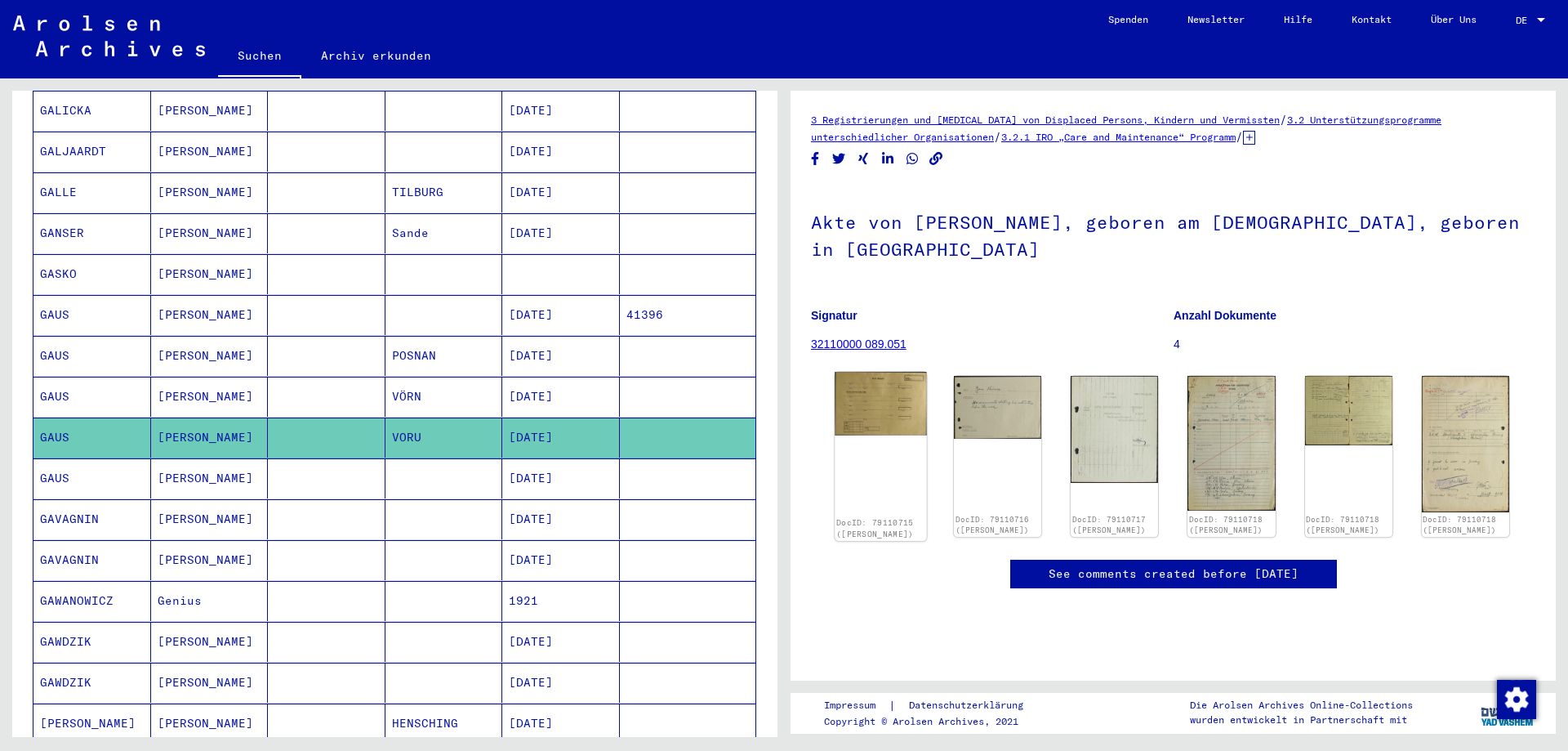
click at [875, 384] on img at bounding box center [881, 404] width 92 height 64
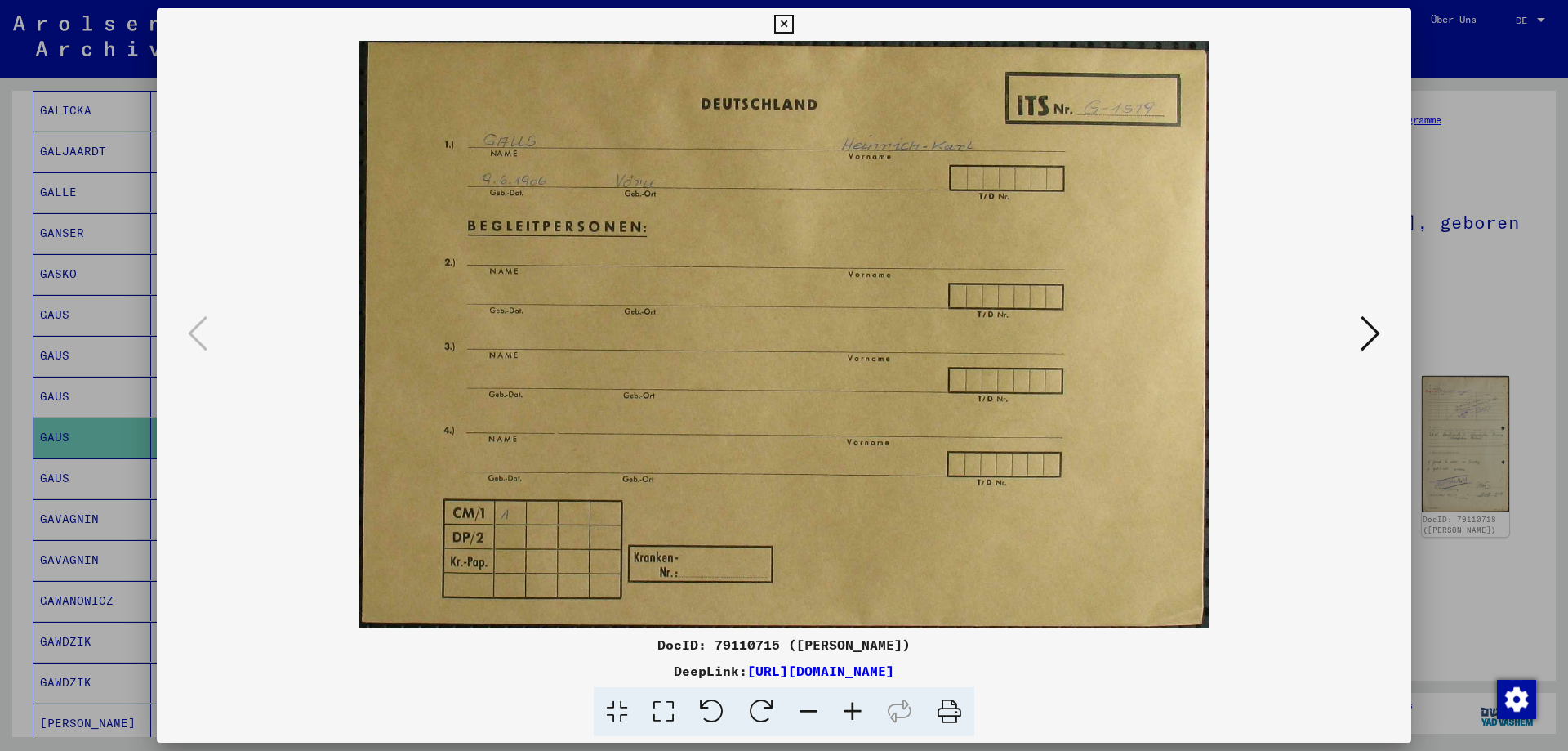
click at [788, 21] on icon at bounding box center [783, 24] width 18 height 19
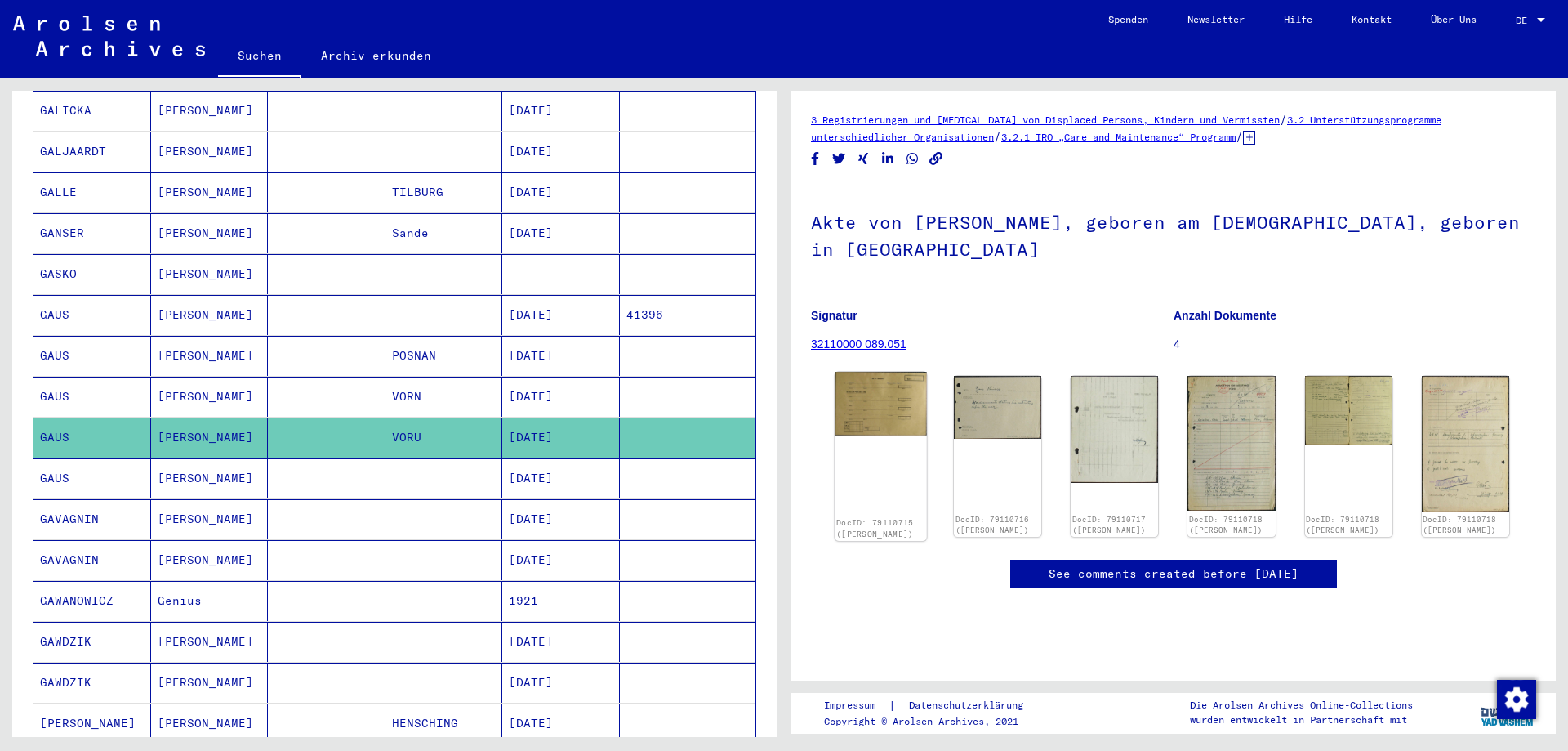
click at [886, 387] on img at bounding box center [881, 404] width 92 height 64
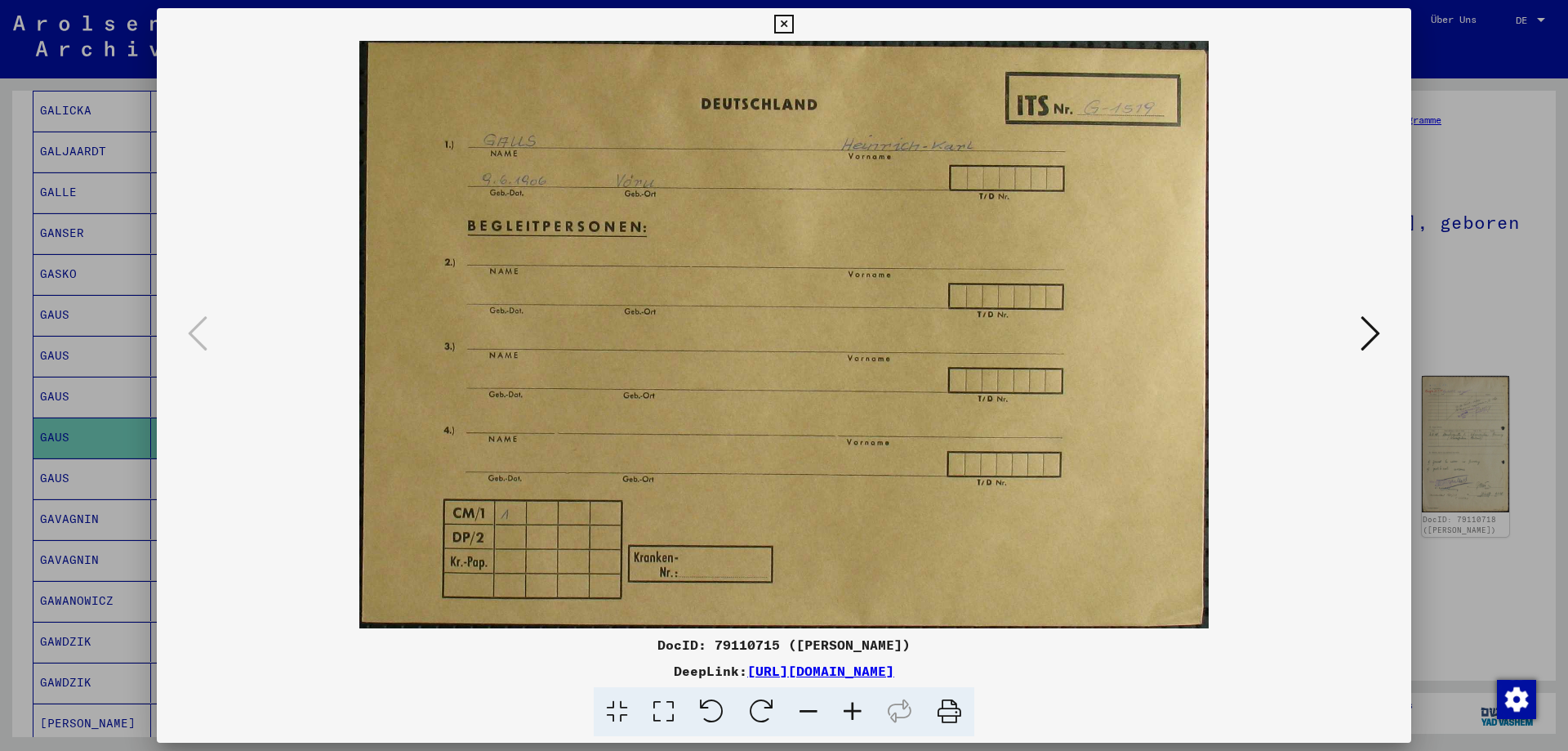
click at [783, 25] on icon at bounding box center [783, 24] width 18 height 19
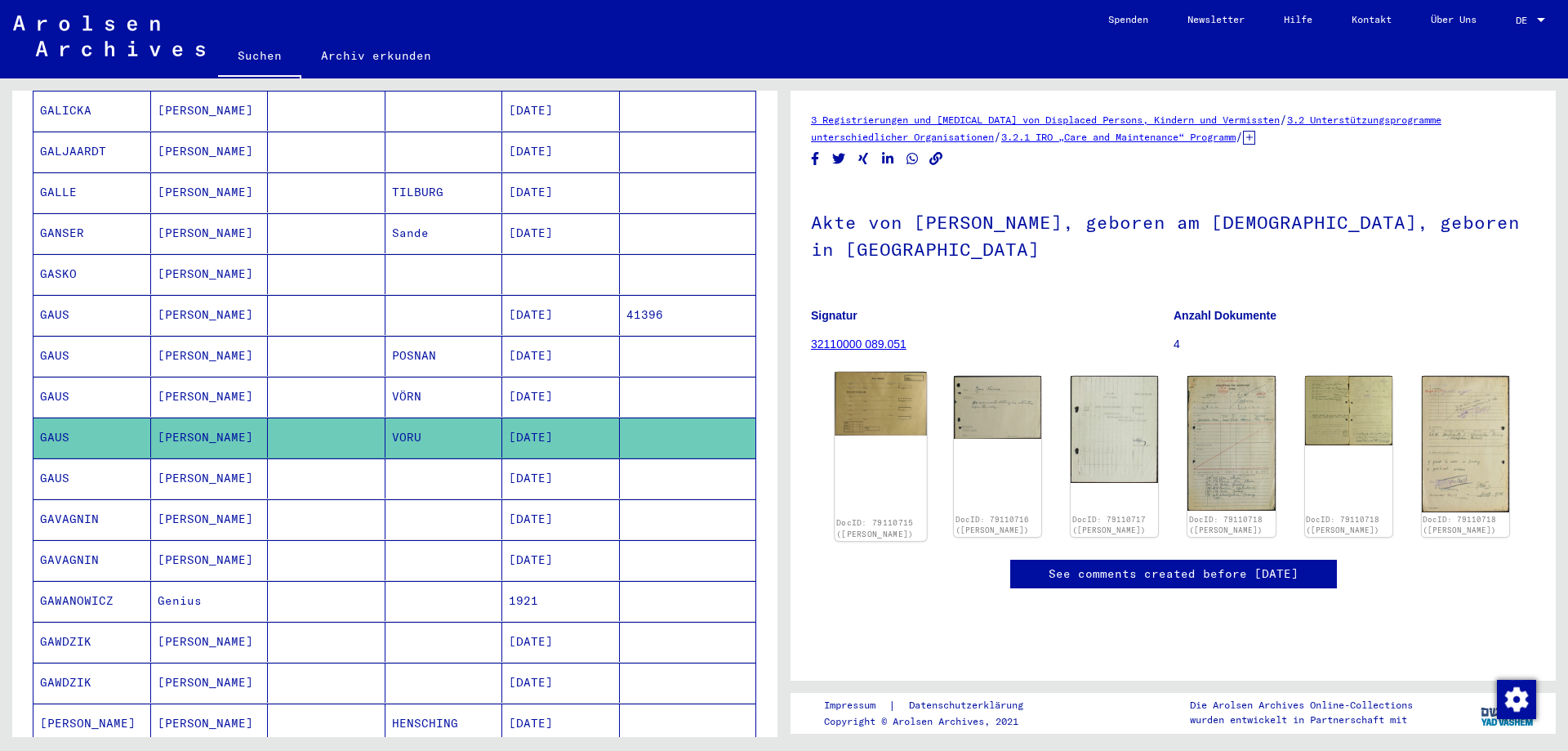
click at [875, 384] on img at bounding box center [881, 404] width 92 height 64
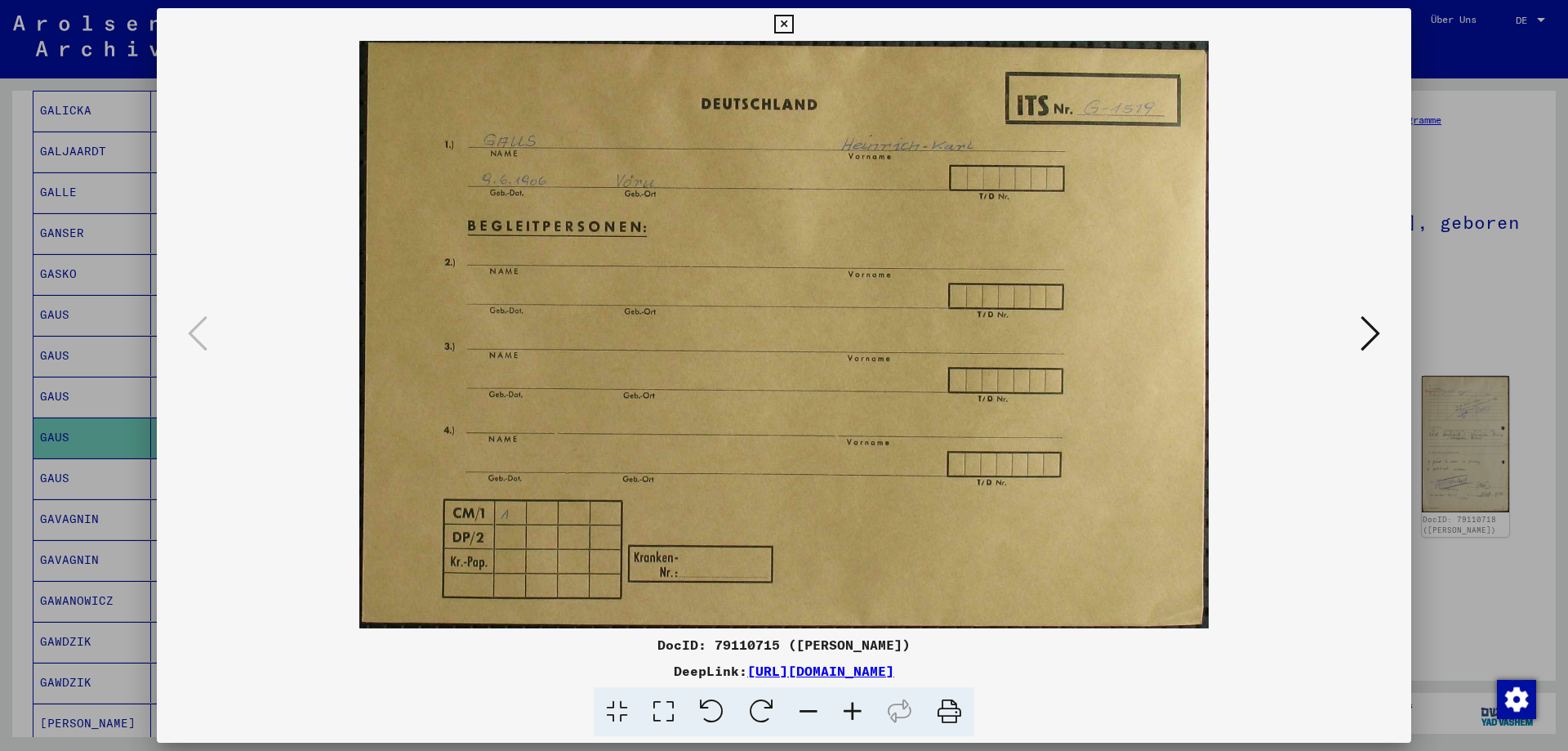
click at [1365, 333] on icon at bounding box center [1370, 333] width 19 height 39
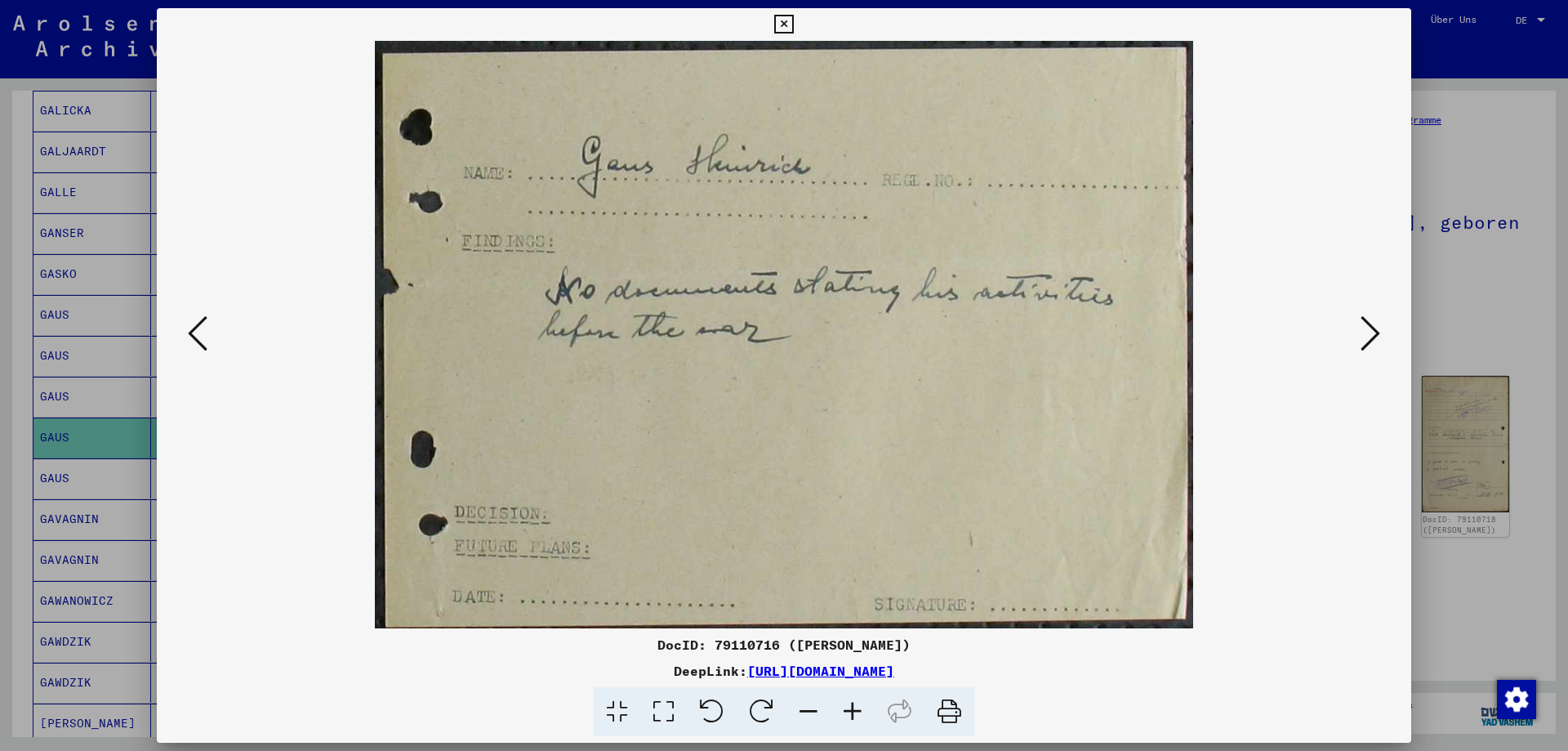
click at [1365, 330] on icon at bounding box center [1370, 333] width 19 height 39
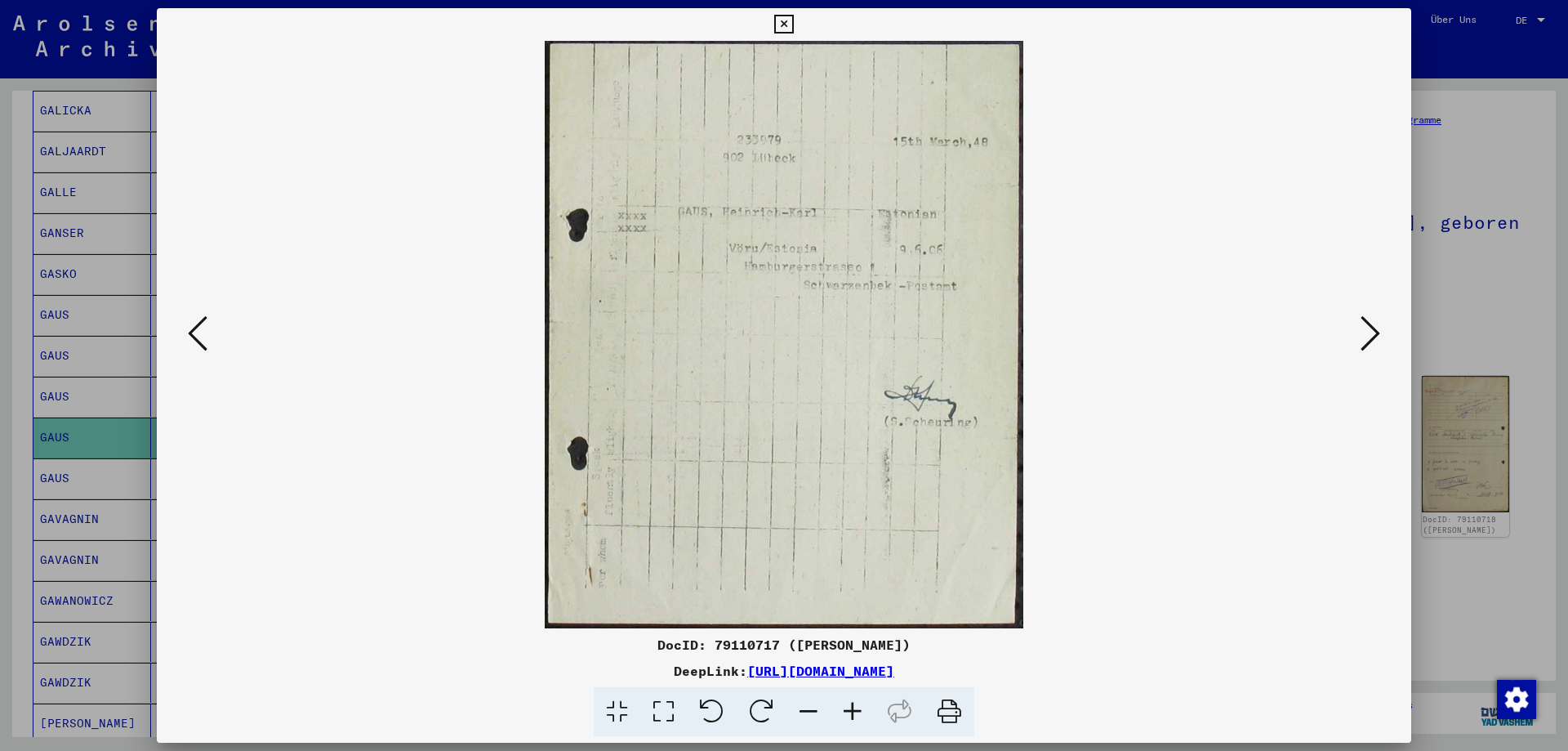
click at [1368, 329] on icon at bounding box center [1370, 333] width 19 height 39
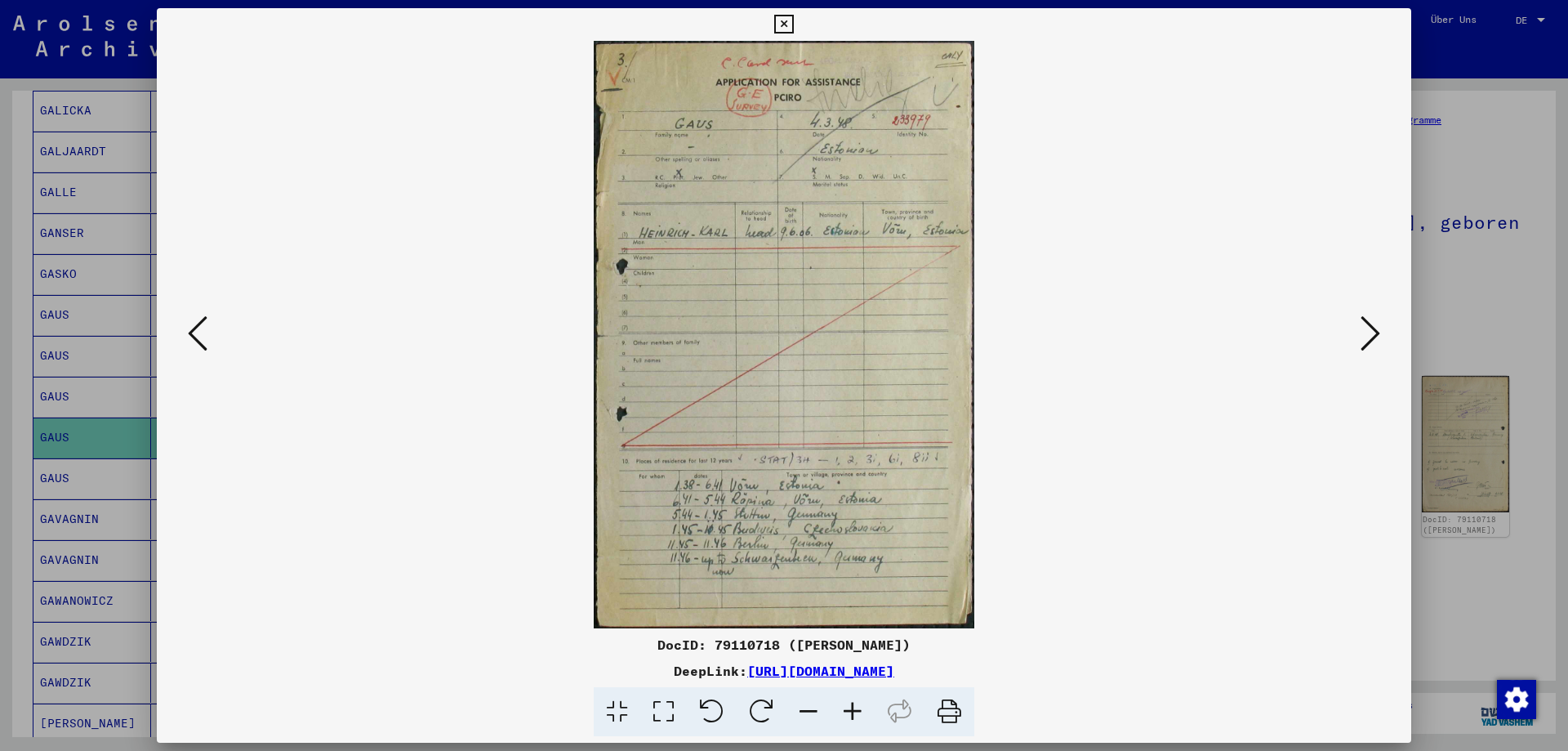
click at [1364, 328] on icon at bounding box center [1370, 333] width 19 height 39
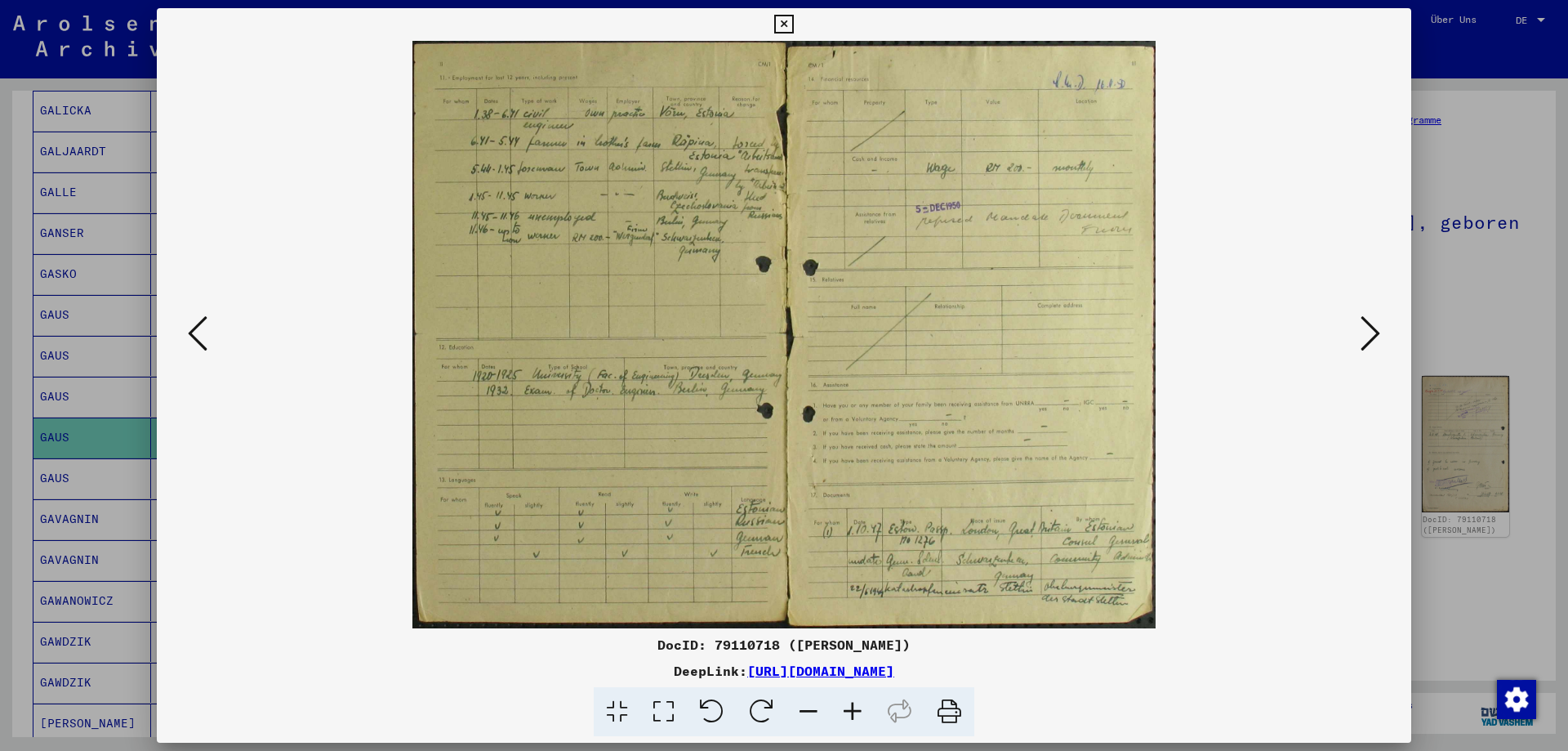
click at [1359, 324] on button at bounding box center [1370, 334] width 29 height 47
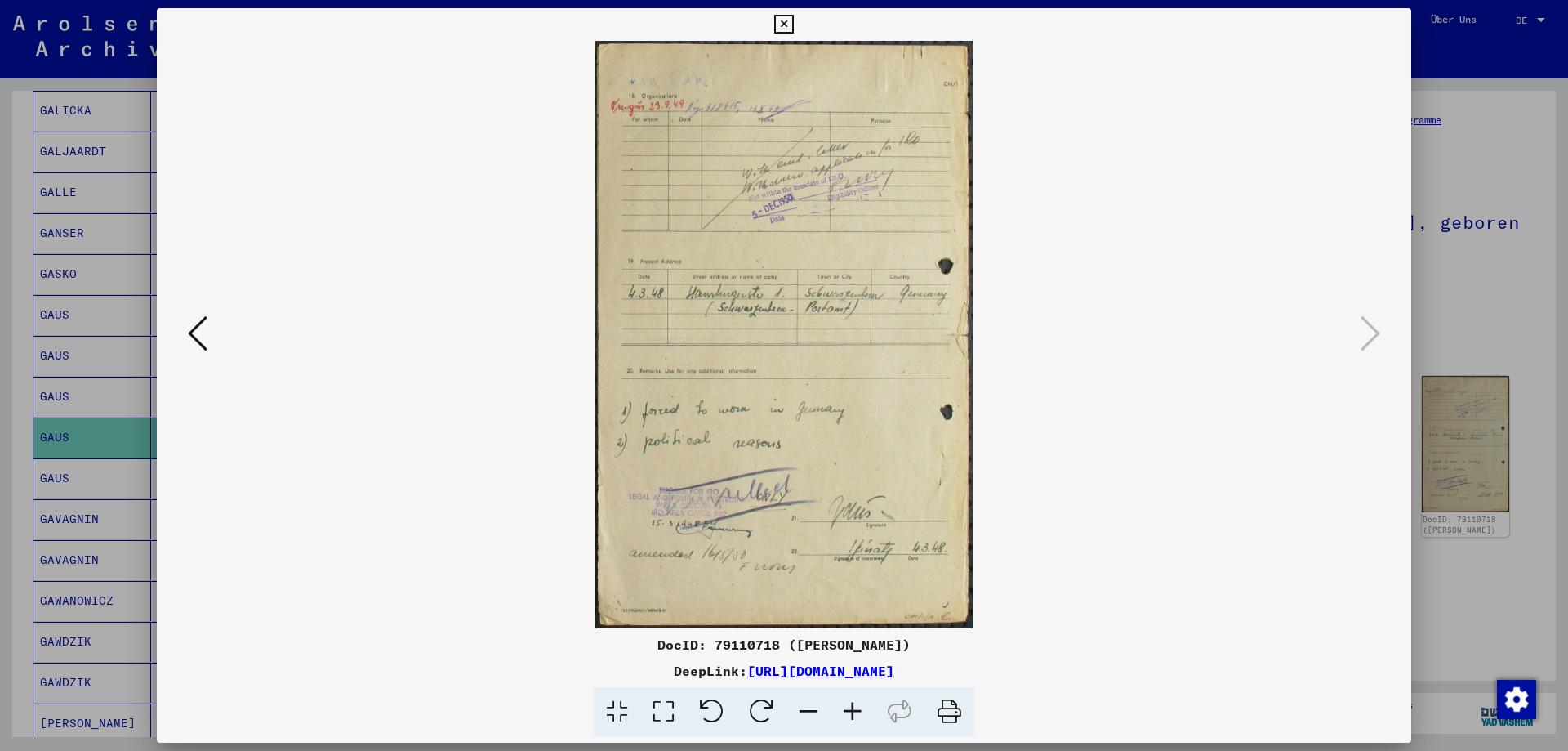
click at [784, 35] on button at bounding box center [783, 24] width 28 height 33
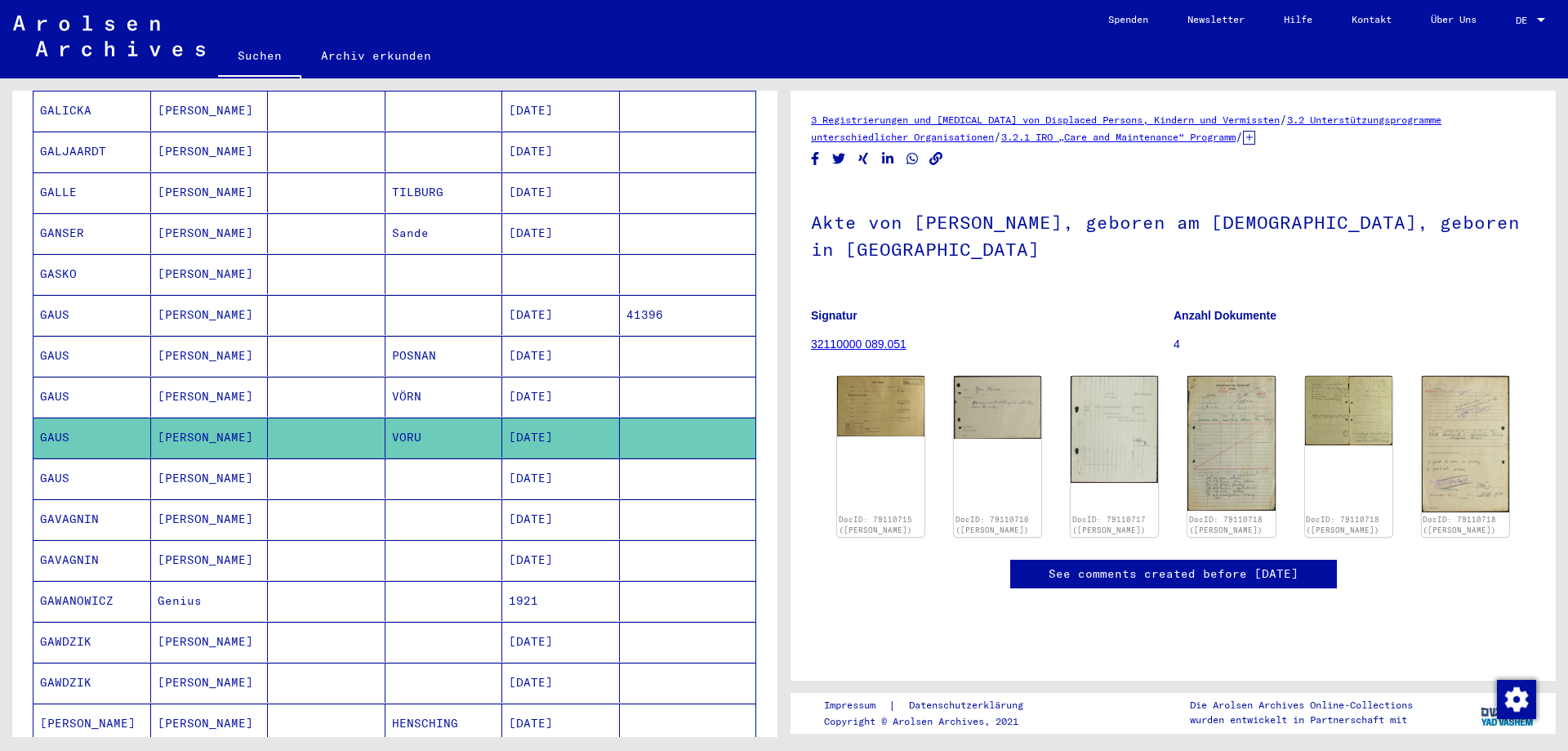
click at [75, 302] on mat-cell "GAUS" at bounding box center [91, 315] width 117 height 40
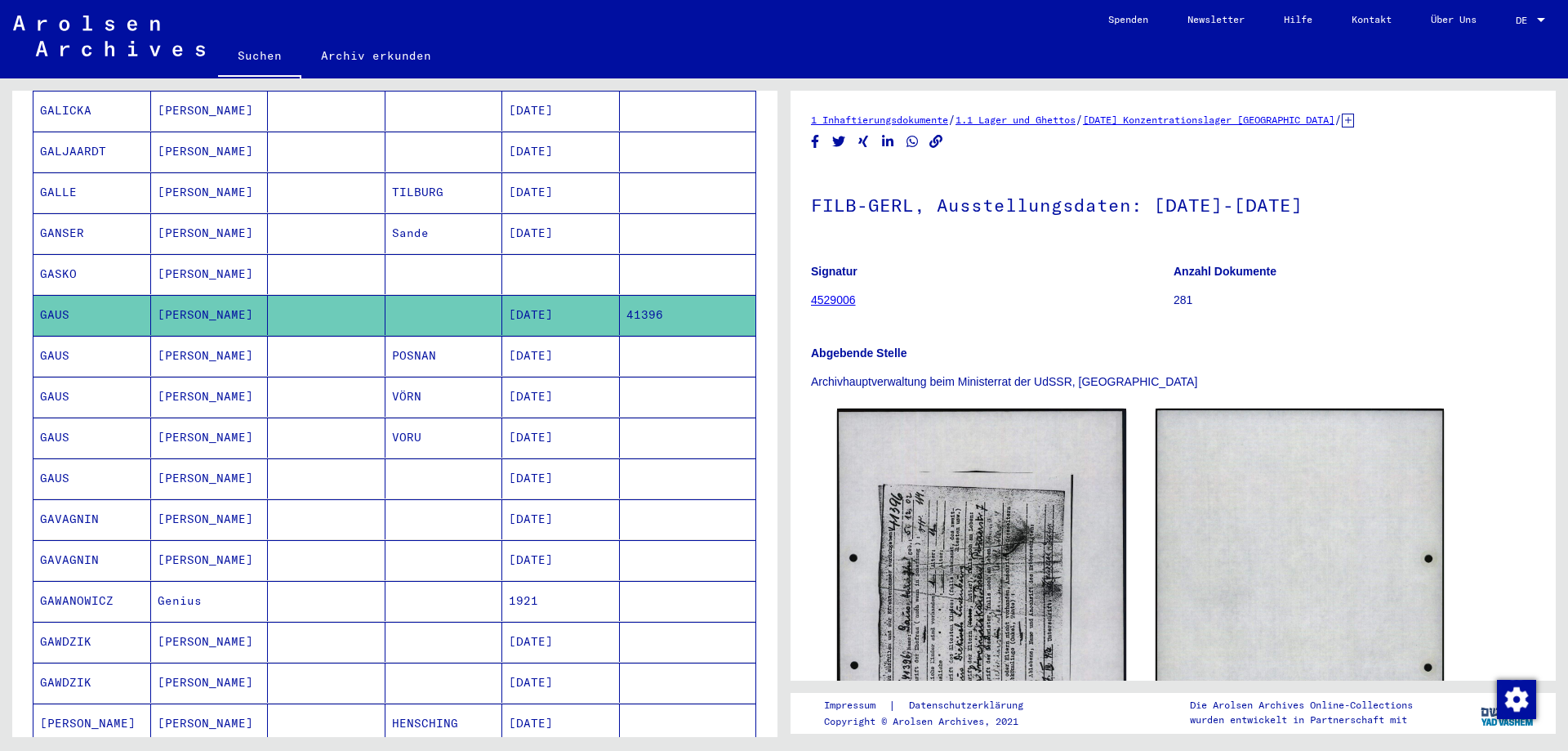
click at [59, 383] on mat-cell "GAUS" at bounding box center [91, 396] width 117 height 40
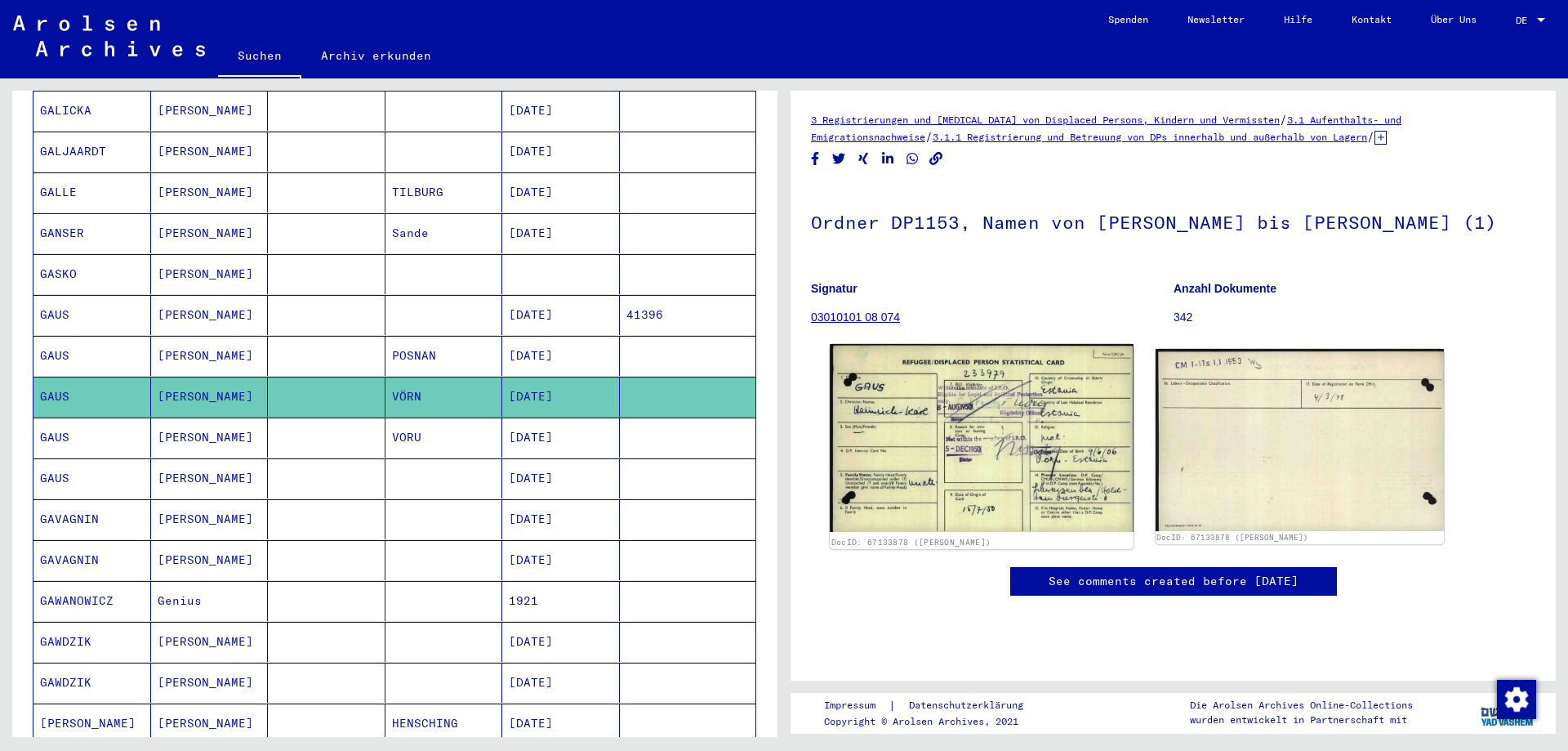
click at [871, 404] on img at bounding box center [981, 437] width 303 height 188
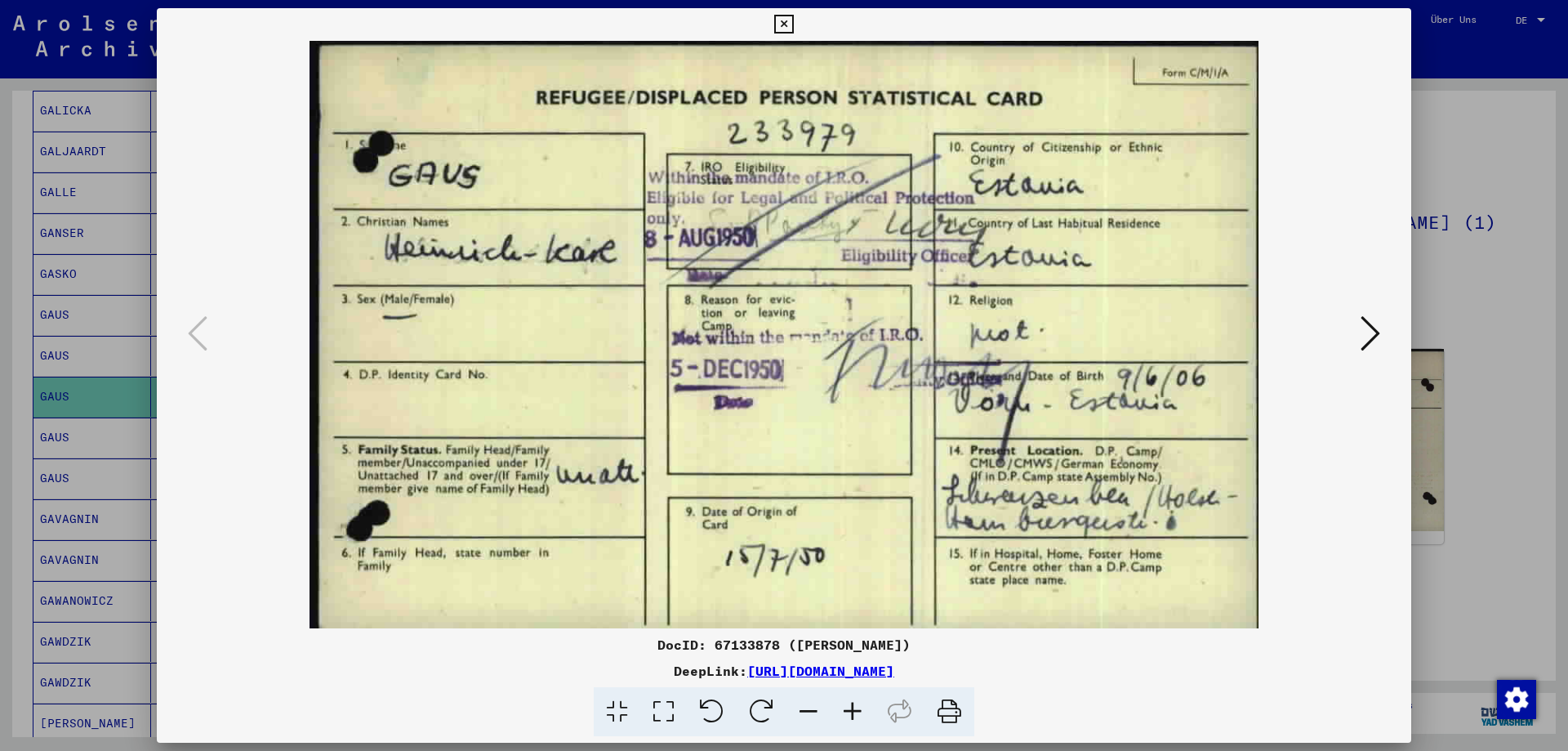
click at [1364, 340] on icon at bounding box center [1370, 333] width 19 height 39
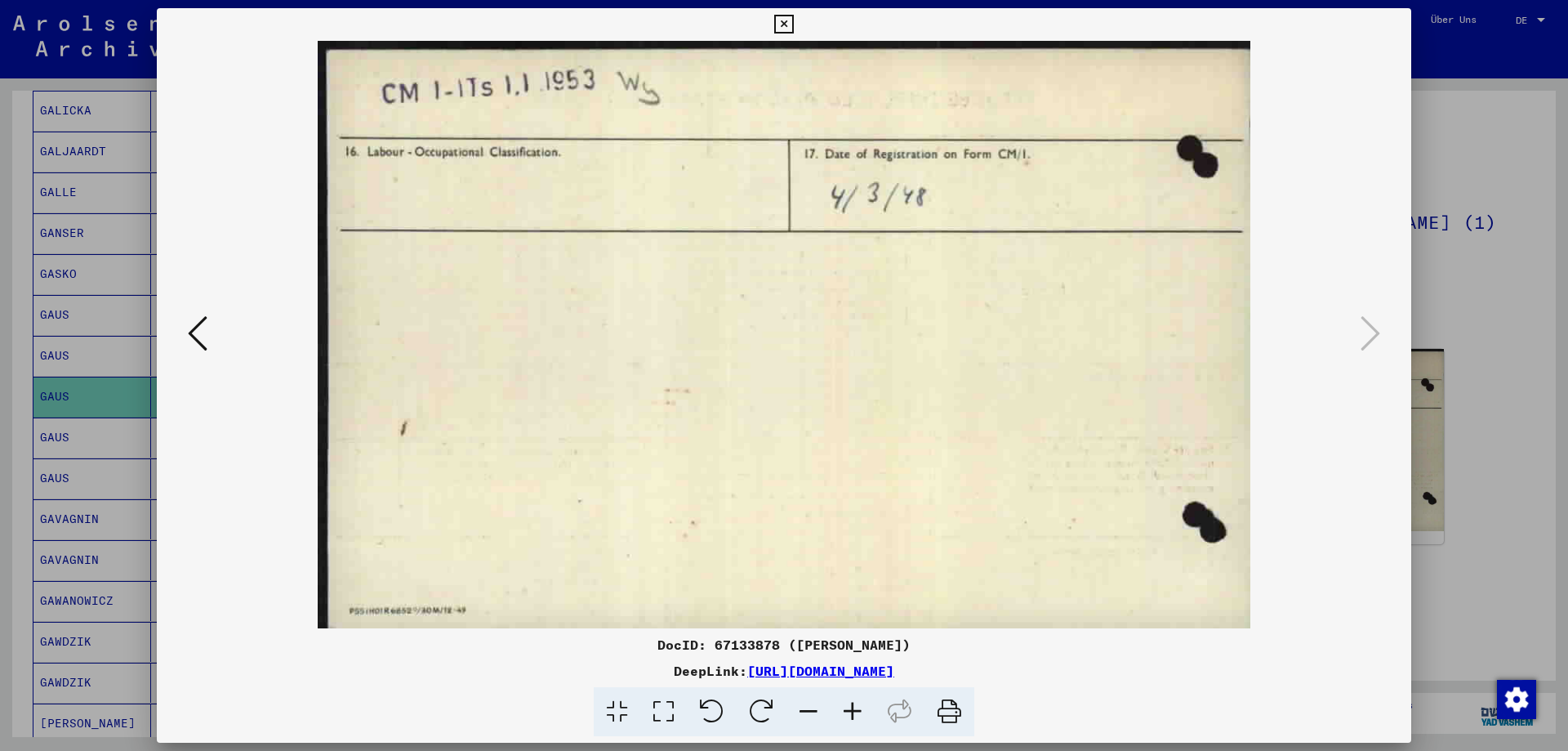
click at [785, 28] on icon at bounding box center [783, 24] width 18 height 19
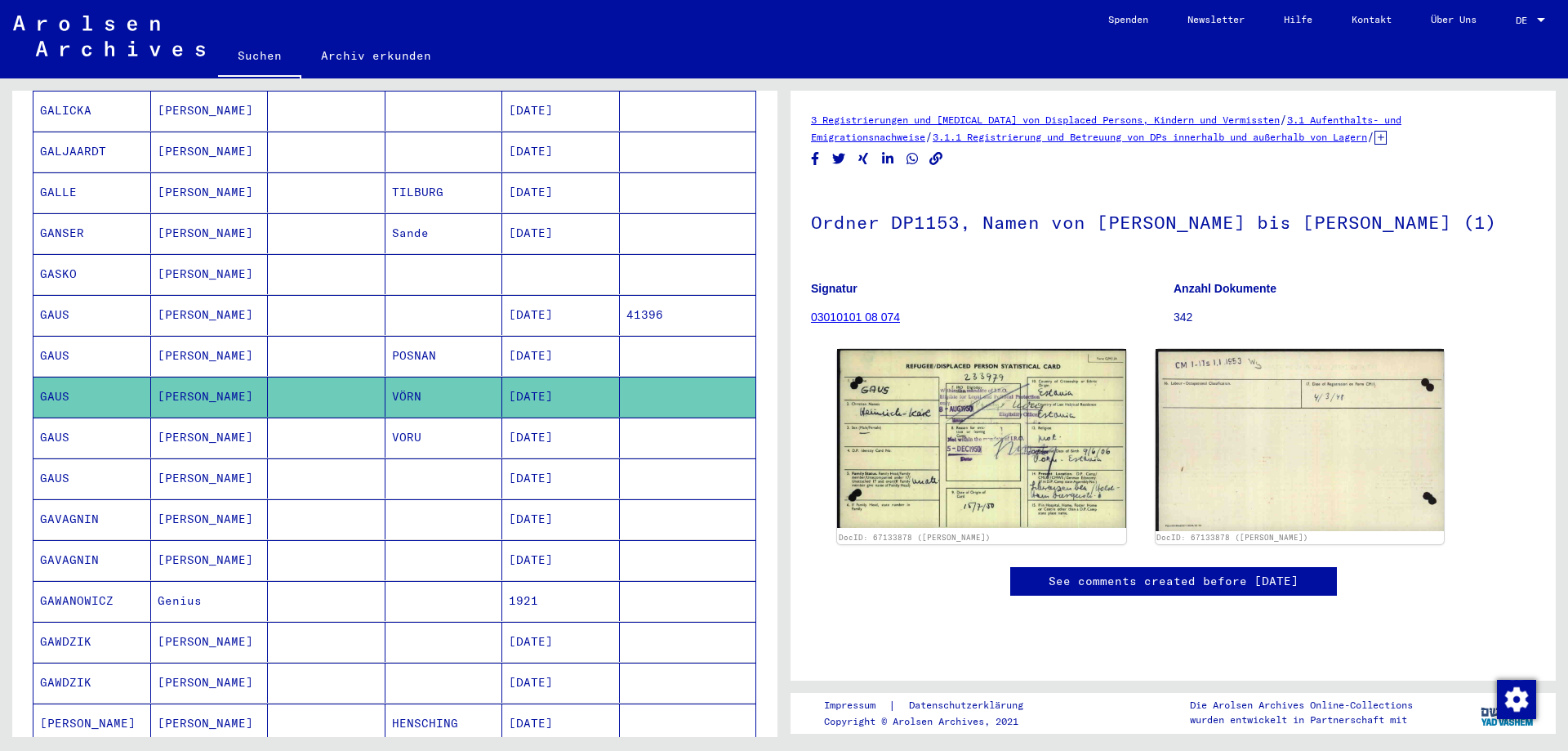
click at [50, 419] on mat-cell "GAUS" at bounding box center [91, 437] width 117 height 40
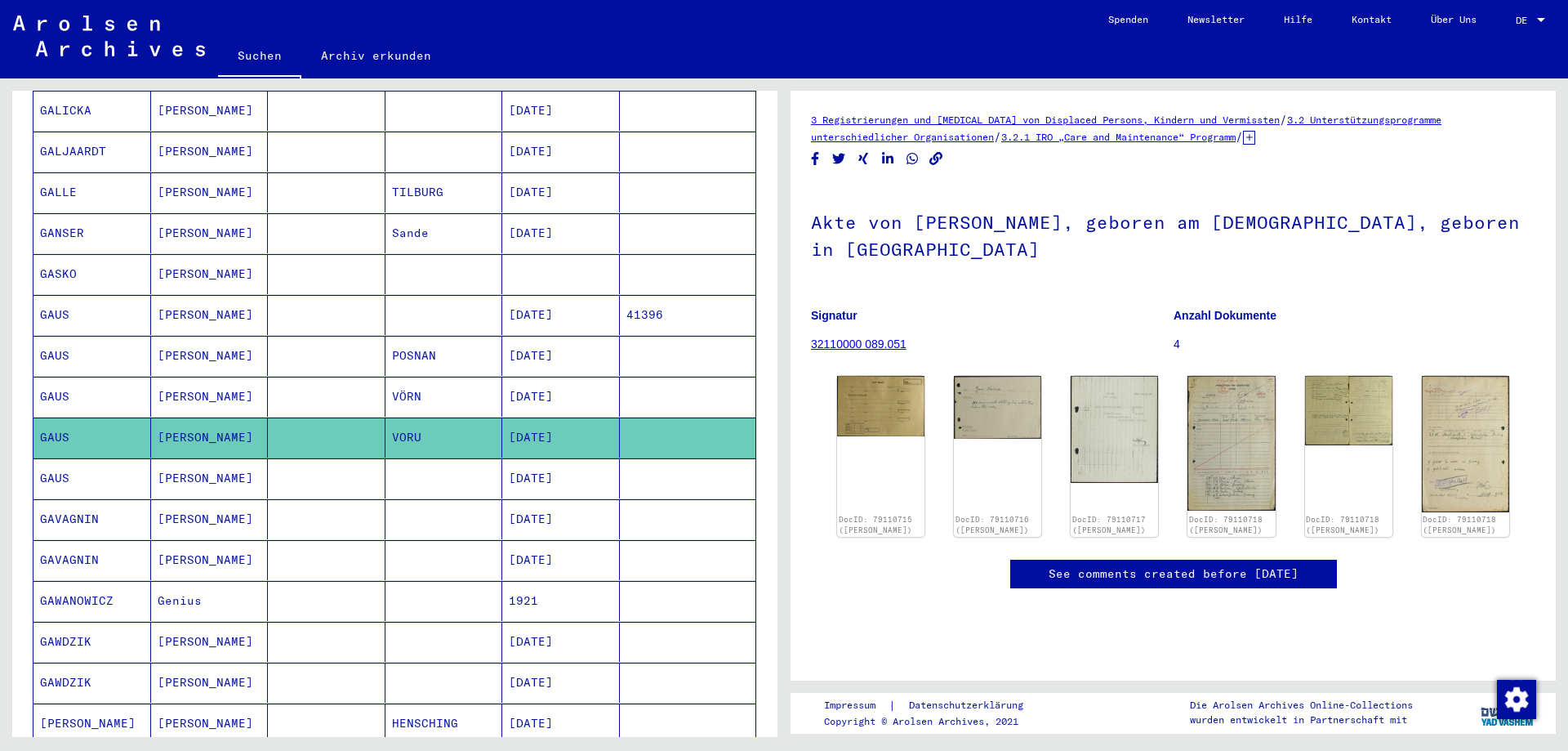
click at [68, 459] on mat-cell "GAUS" at bounding box center [91, 478] width 117 height 40
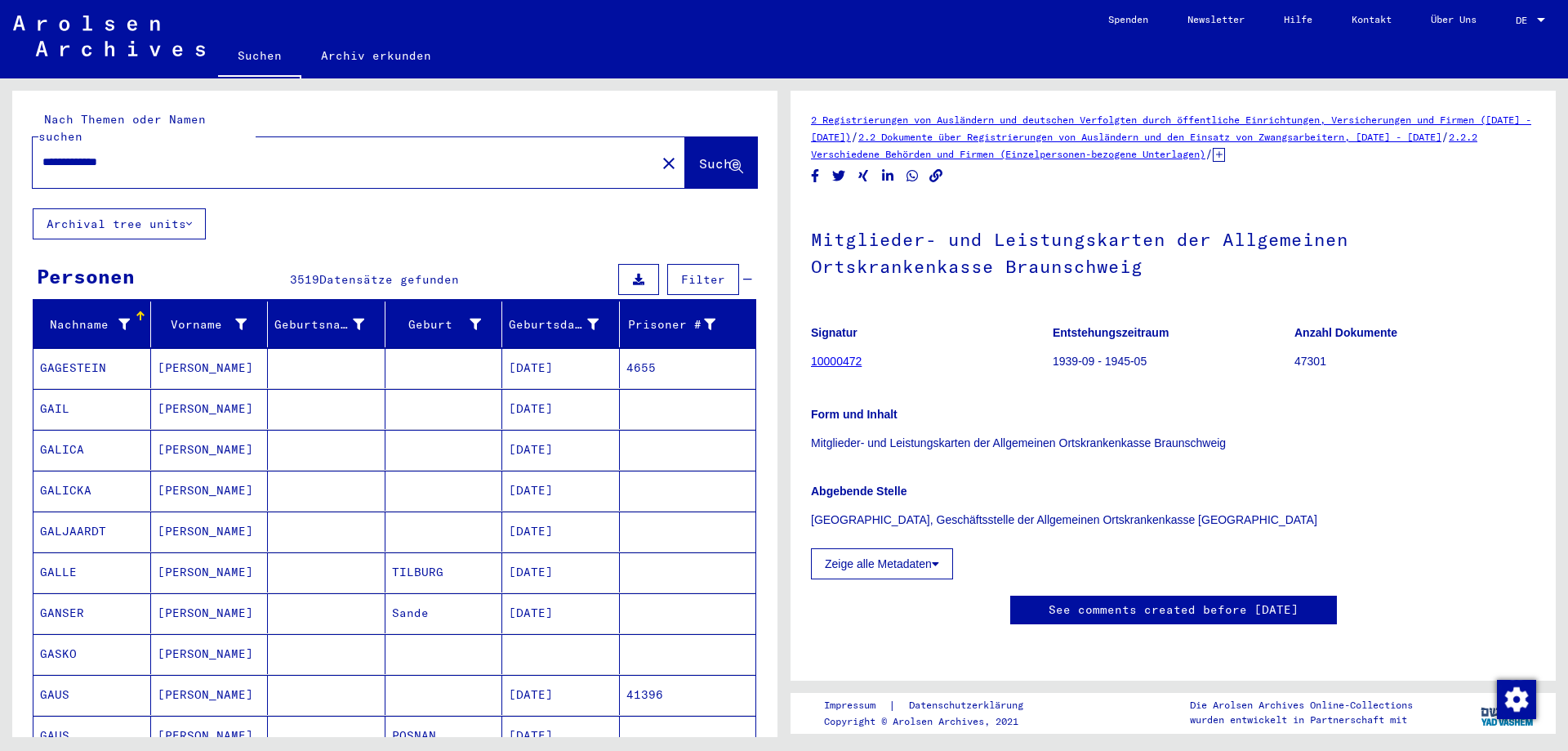
click at [699, 155] on span "Suche" at bounding box center [719, 163] width 41 height 17
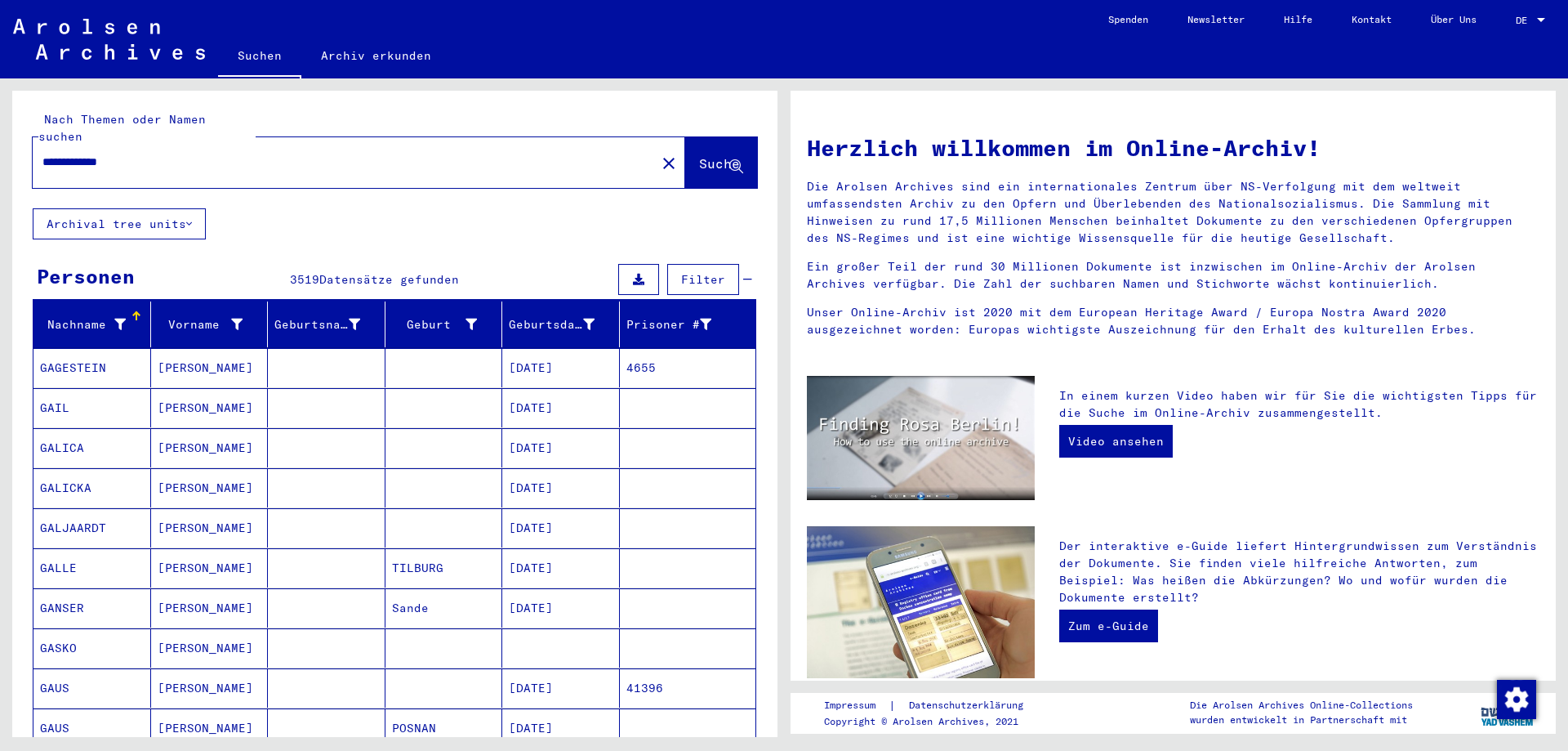
drag, startPoint x: 136, startPoint y: 146, endPoint x: 0, endPoint y: 150, distance: 136.1
click at [0, 150] on div "**********" at bounding box center [391, 408] width 784 height 659
click at [101, 59] on mat-toolbar "Suchen Archiv erkunden Detailfragen/-infos zu den Dokumenten? Stelle hier einen…" at bounding box center [784, 39] width 1568 height 79
click at [116, 50] on img at bounding box center [109, 39] width 192 height 41
